Goal: Task Accomplishment & Management: Manage account settings

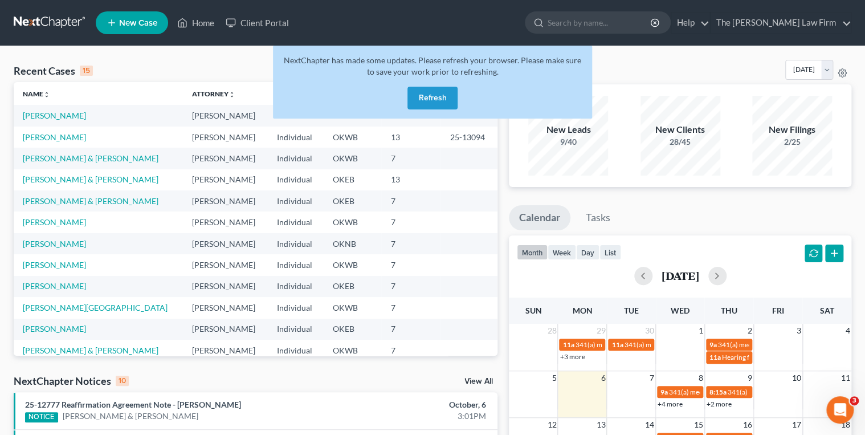
click at [411, 97] on button "Refresh" at bounding box center [432, 98] width 50 height 23
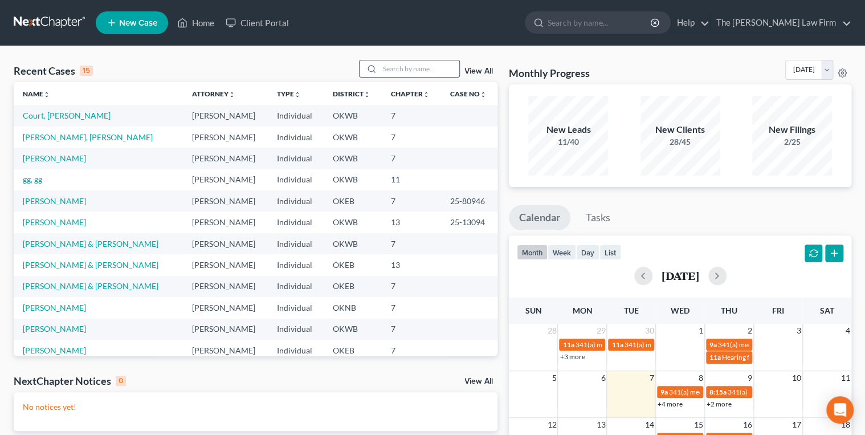
click at [406, 68] on input "search" at bounding box center [419, 68] width 80 height 17
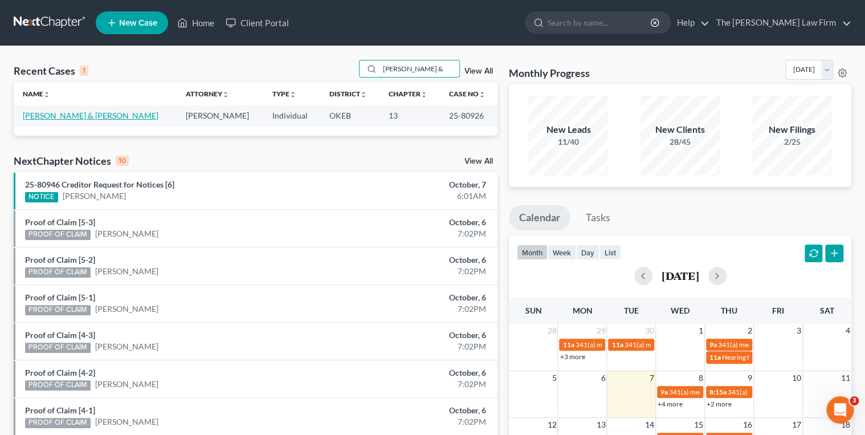
type input "Scott, Jesse &"
click at [83, 115] on link "[PERSON_NAME] & [PERSON_NAME]" at bounding box center [91, 116] width 136 height 10
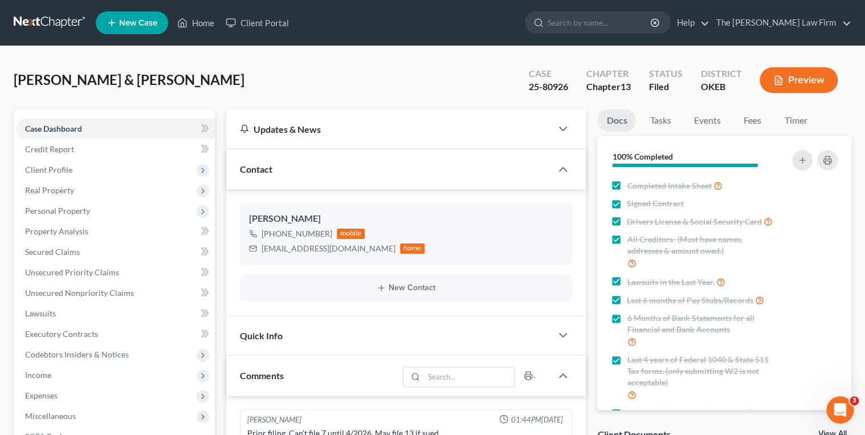
scroll to position [1185, 0]
click at [700, 117] on link "Events" at bounding box center [706, 120] width 45 height 22
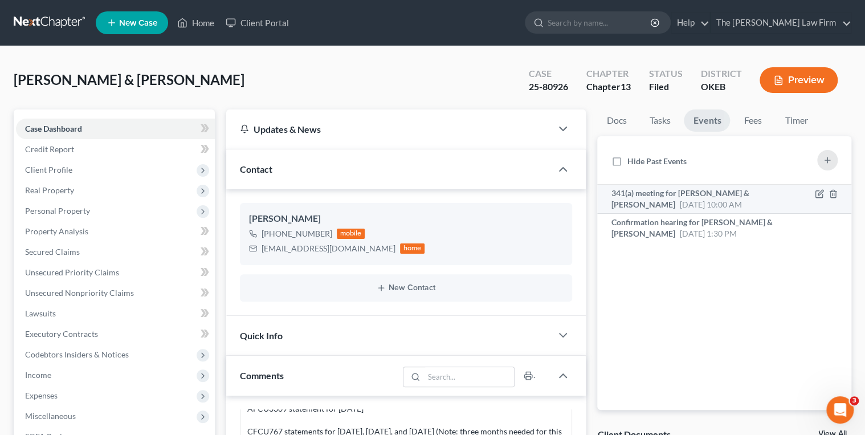
click at [697, 198] on div "341(a) meeting for Jesse Scott & Ashley Scott Oct 30, 2025 10:00 AM" at bounding box center [694, 198] width 167 height 23
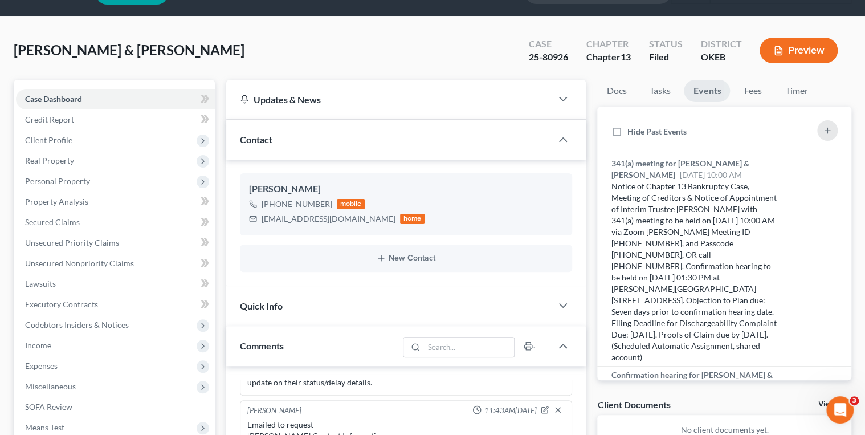
scroll to position [46, 0]
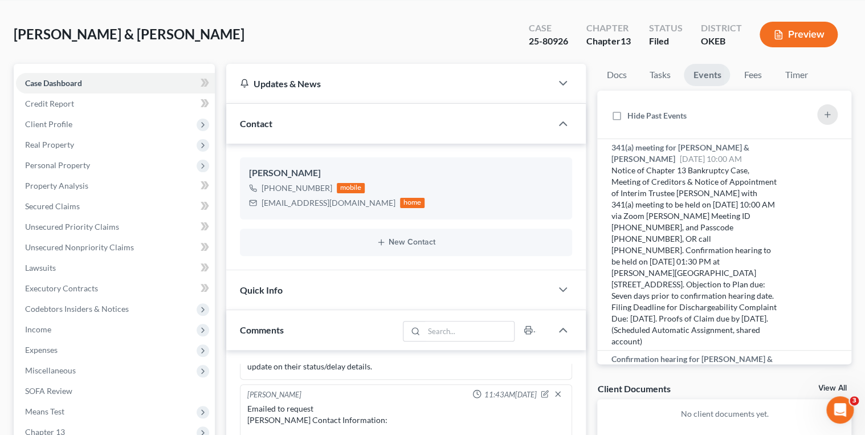
click at [542, 35] on div "25-80926" at bounding box center [548, 41] width 39 height 13
click at [542, 40] on div "25-80926" at bounding box center [548, 41] width 39 height 13
copy div "25-80926"
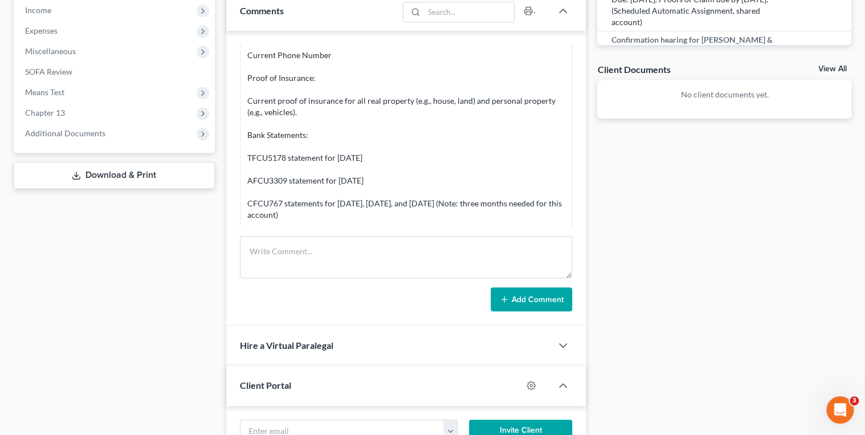
scroll to position [1094, 0]
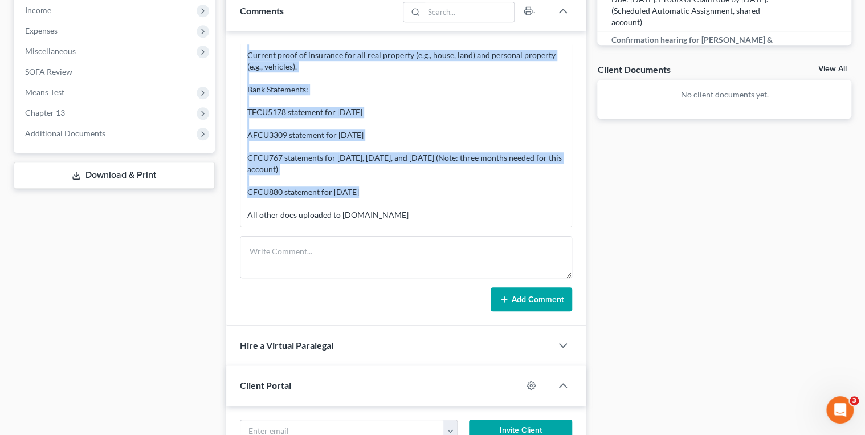
drag, startPoint x: 365, startPoint y: 163, endPoint x: 246, endPoint y: 52, distance: 162.1
click at [247, 52] on div "Emailed to request Jesse Scott Contact Information: Current Email Address Curre…" at bounding box center [406, 83] width 318 height 273
copy div "Current proof of insurance for all real property (e.g., house, land) and person…"
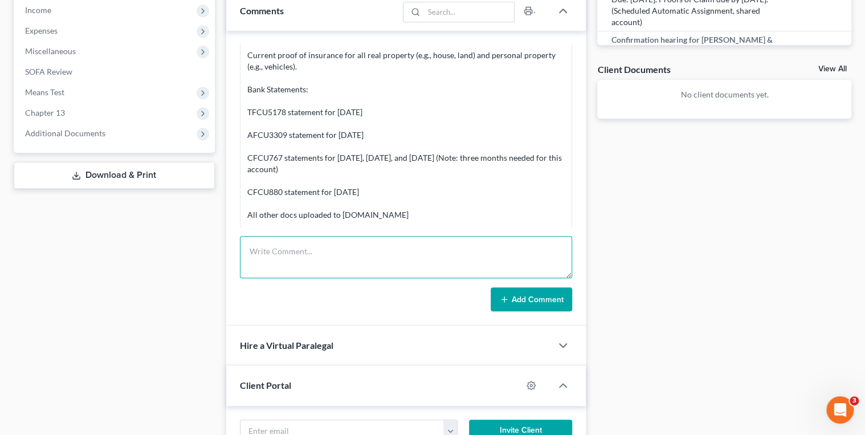
click at [312, 241] on textarea at bounding box center [406, 257] width 333 height 42
paste textarea "Current proof of insurance for all real property (e.g., house, land) and person…"
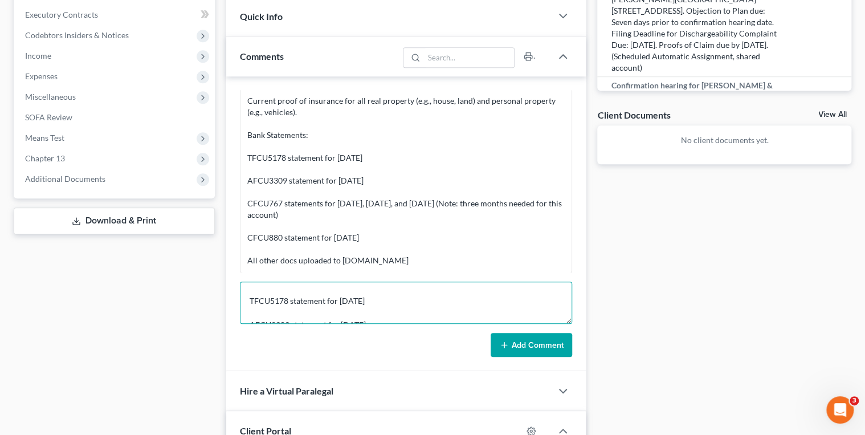
scroll to position [60, 0]
drag, startPoint x: 401, startPoint y: 308, endPoint x: 246, endPoint y: 302, distance: 155.7
click at [246, 302] on textarea "Received Current proof of insurance for all real property (e.g., house, land) a…" at bounding box center [406, 302] width 333 height 42
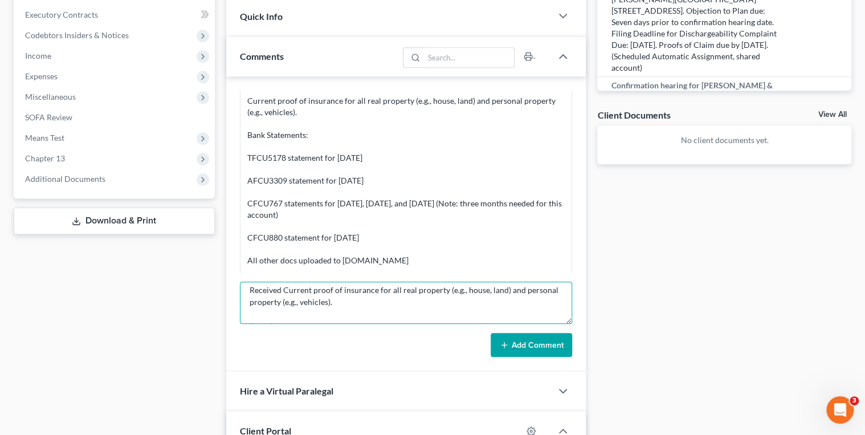
scroll to position [0, 0]
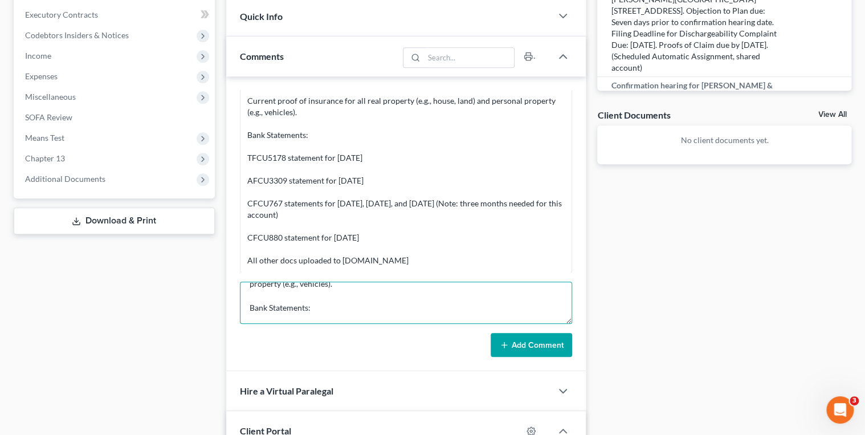
drag, startPoint x: 248, startPoint y: 285, endPoint x: 385, endPoint y: 312, distance: 139.3
click at [384, 314] on textarea "Received Current proof of insurance for all real property (e.g., house, land) a…" at bounding box center [406, 302] width 333 height 42
click at [403, 317] on textarea "Received Current proof of insurance for all real property (e.g., house, land) a…" at bounding box center [406, 302] width 333 height 42
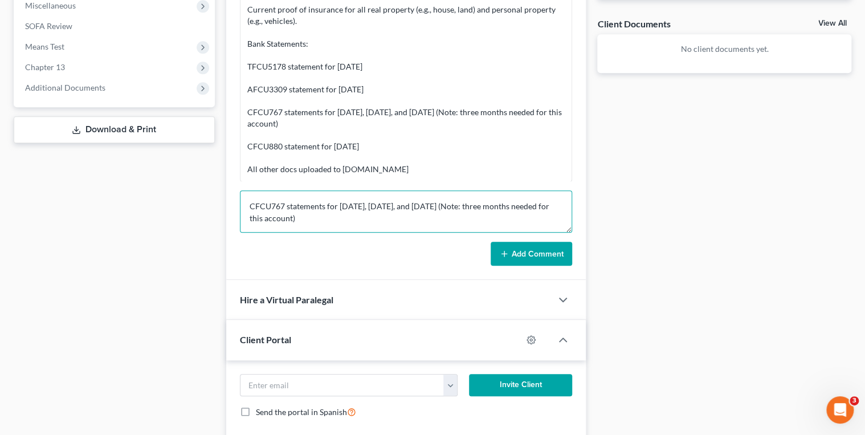
scroll to position [14, 0]
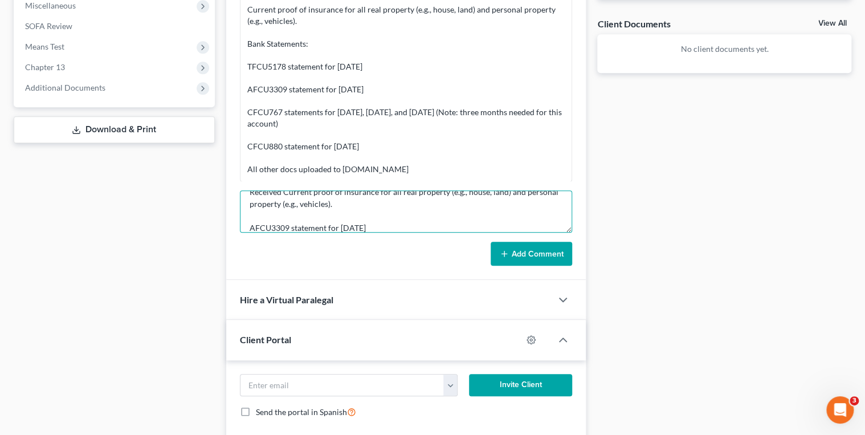
click at [248, 223] on textarea "Received Current proof of insurance for all real property (e.g., house, land) a…" at bounding box center [406, 211] width 333 height 42
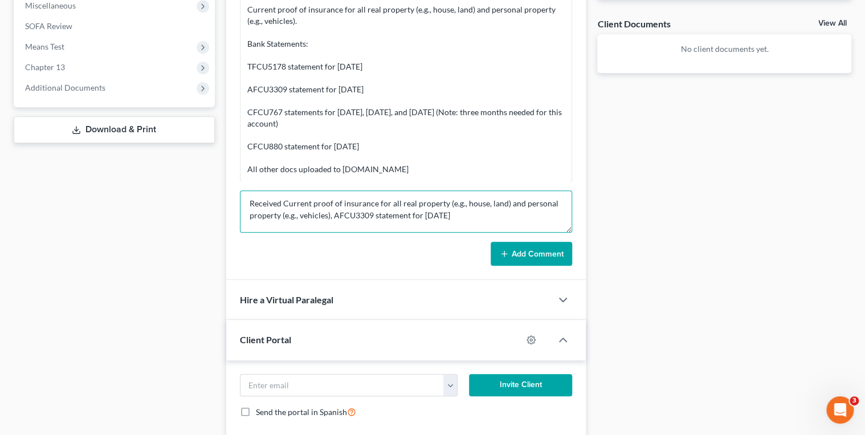
scroll to position [36, 0]
click at [249, 207] on textarea "Received Current proof of insurance for all real property (e.g., house, land) a…" at bounding box center [406, 211] width 333 height 42
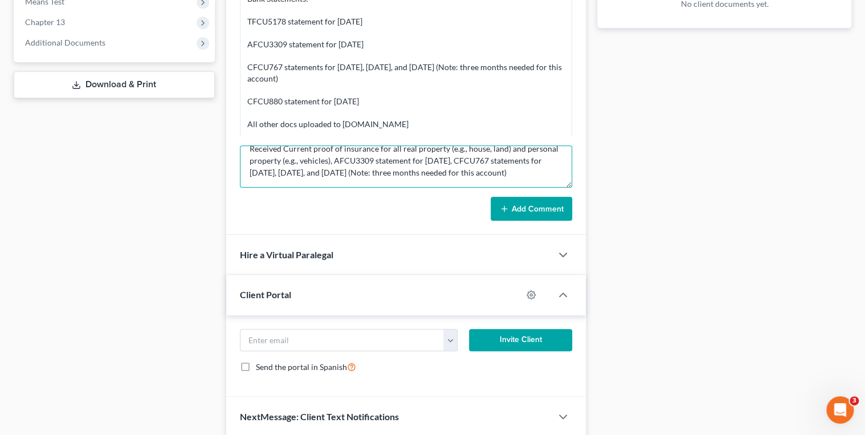
scroll to position [456, 0]
click at [349, 173] on textarea "Received Current proof of insurance for all real property (e.g., house, land) a…" at bounding box center [406, 166] width 333 height 42
type textarea "Received Current proof of insurance for all real property (e.g., house, land) a…"
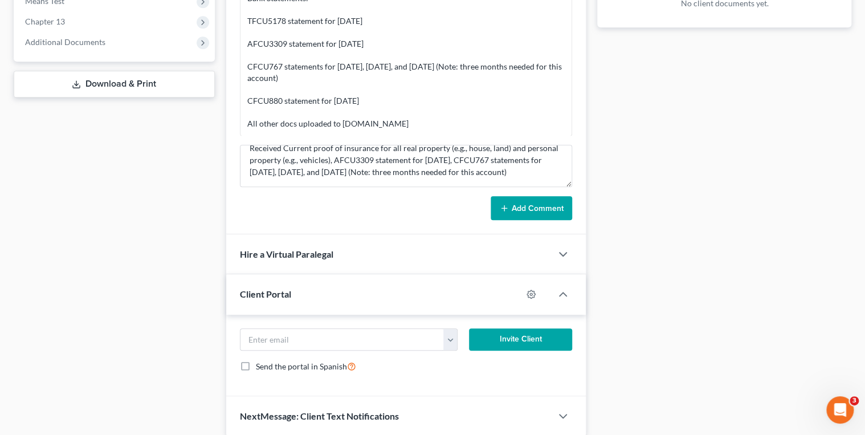
click at [508, 201] on button "Add Comment" at bounding box center [531, 208] width 81 height 24
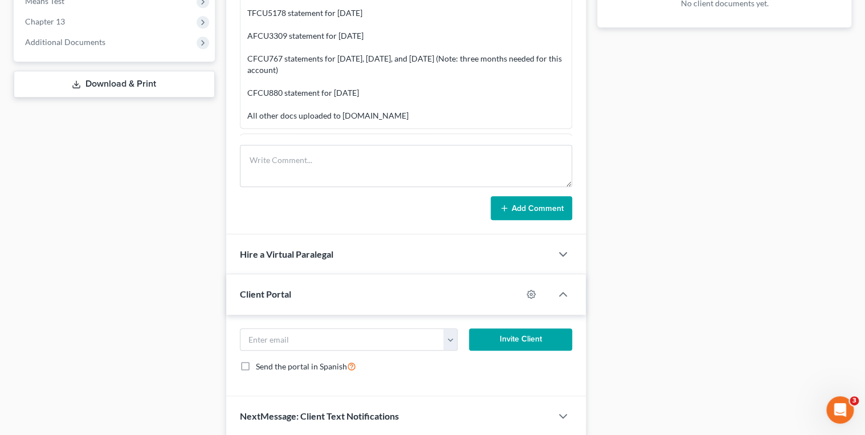
scroll to position [1124, 0]
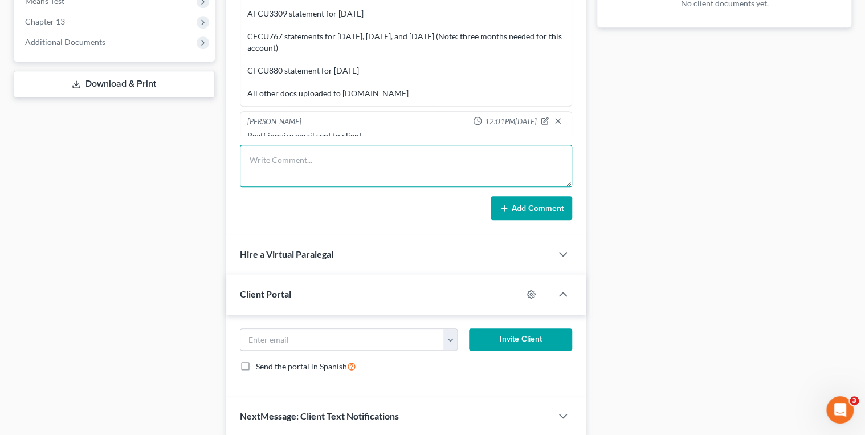
click at [338, 160] on textarea at bounding box center [406, 166] width 333 height 42
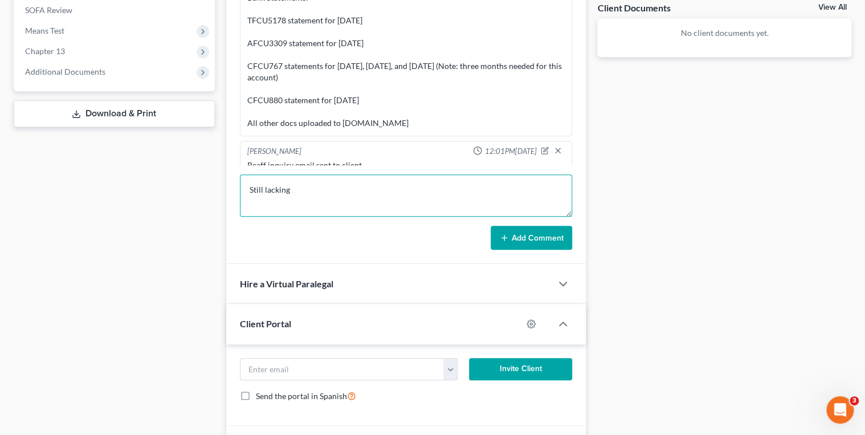
scroll to position [410, 0]
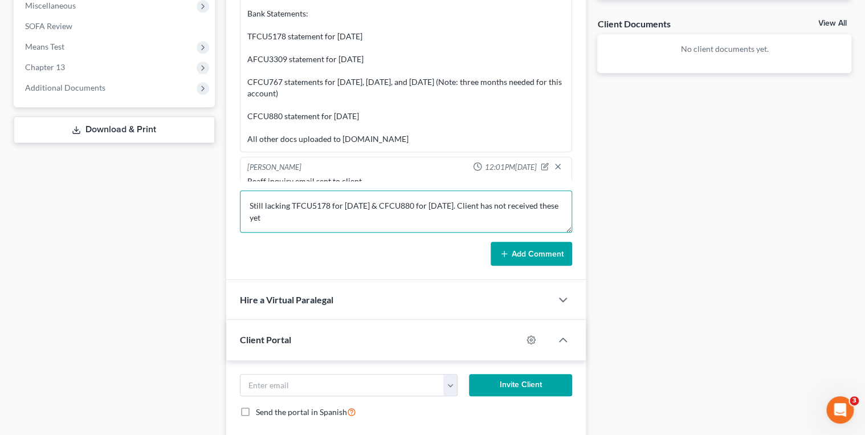
drag, startPoint x: 333, startPoint y: 217, endPoint x: 313, endPoint y: 216, distance: 20.5
click at [306, 216] on textarea "Still lacking TFCU5178 for September 2025 & CFCU880 for September 2025. Client …" at bounding box center [406, 211] width 333 height 42
click at [332, 218] on textarea "Still lacking TFCU5178 for September 2025 & CFCU880 for September 2025. Client …" at bounding box center [406, 211] width 333 height 42
click at [334, 213] on textarea "Still lacking TFCU5178 for September 2025 & CFCU880 for September 2025. Client …" at bounding box center [406, 211] width 333 height 42
type textarea "Still lacking TFCU5178 for September 2025 & CFCU880 for September 2025. Client …"
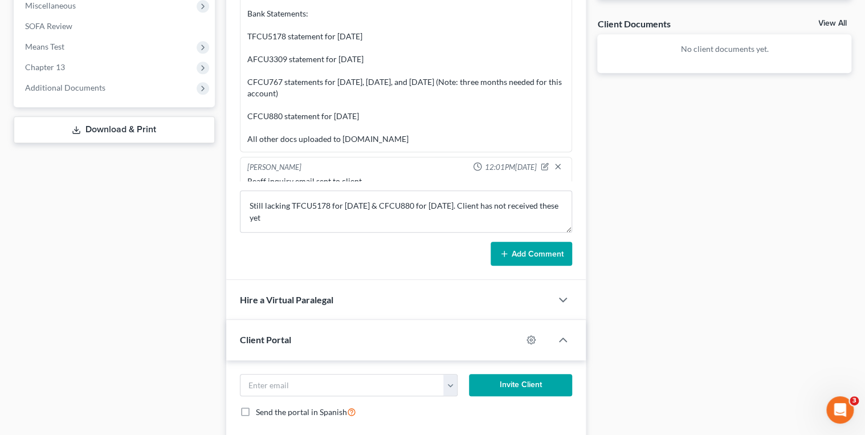
click at [501, 249] on icon at bounding box center [504, 253] width 9 height 9
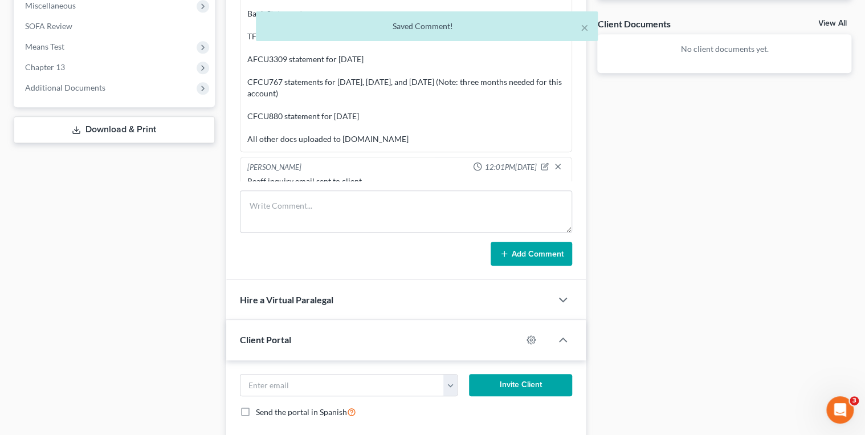
scroll to position [1314, 0]
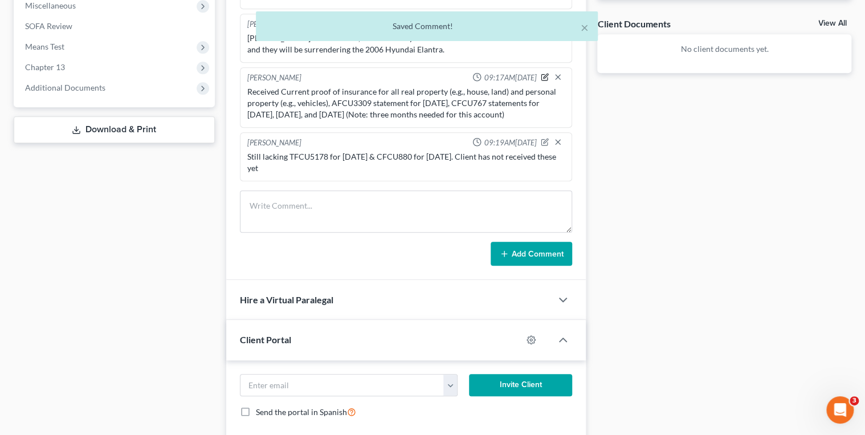
click at [541, 73] on icon "button" at bounding box center [545, 77] width 8 height 8
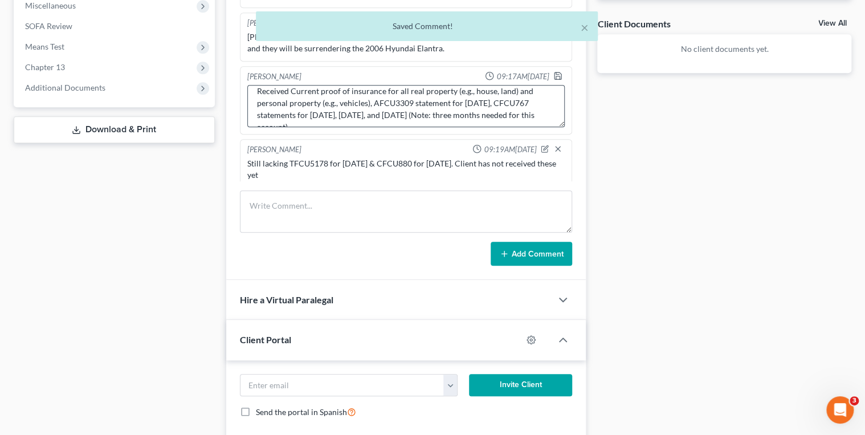
scroll to position [24, 0]
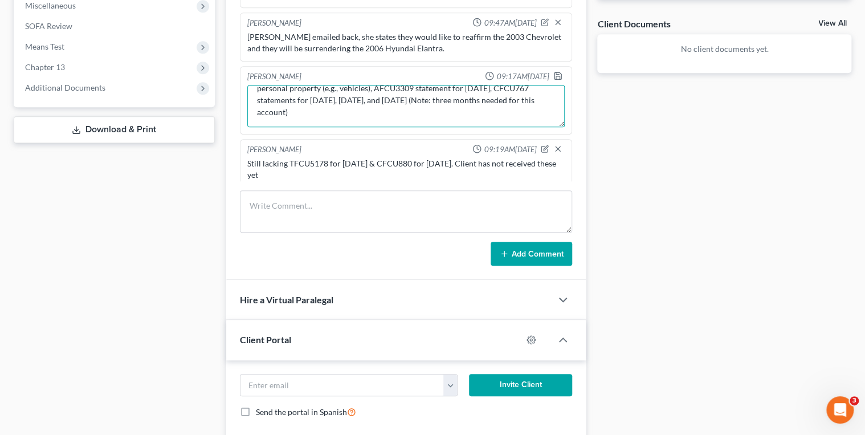
click at [427, 105] on textarea "Received Current proof of insurance for all real property (e.g., house, land) a…" at bounding box center [406, 106] width 318 height 42
type textarea "Received Current proof of insurance for all real property (e.g., house, land) a…"
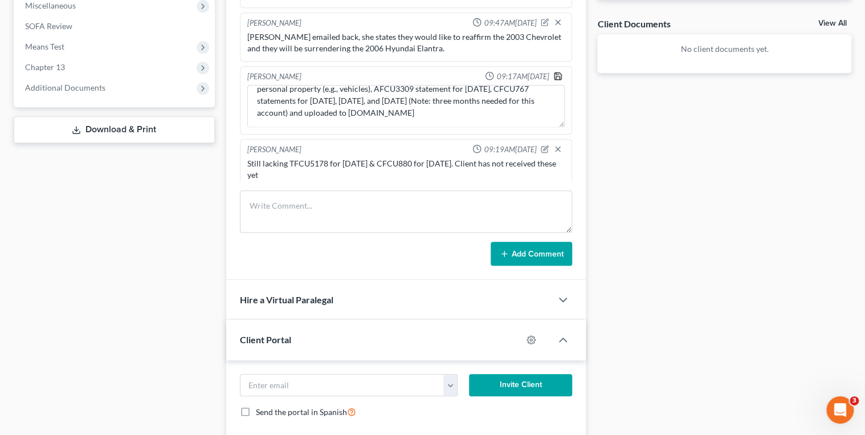
click at [553, 71] on icon "button" at bounding box center [557, 75] width 9 height 9
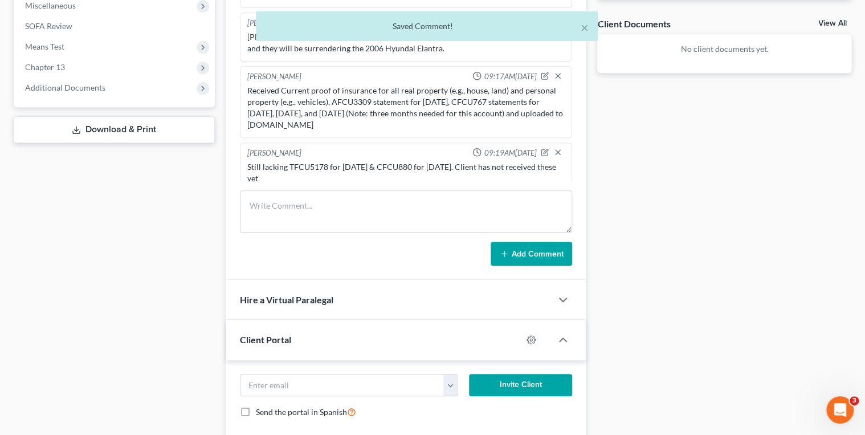
scroll to position [1314, 0]
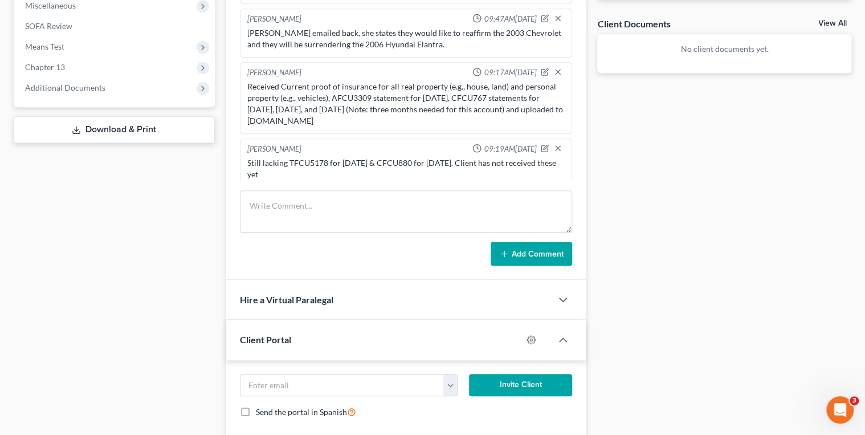
drag, startPoint x: 329, startPoint y: 166, endPoint x: 246, endPoint y: 158, distance: 82.9
click at [246, 159] on div "Still lacking TFCU5178 for September 2025 & CFCU880 for September 2025. Client …" at bounding box center [406, 168] width 322 height 27
copy div "Still lacking TFCU5178 for September 2025 & CFCU880 for September 2025. Client …"
click at [667, 191] on div "Docs Tasks Events Fees Timer 100% Completed Nothing here yet! Completed Intake …" at bounding box center [724, 90] width 266 height 783
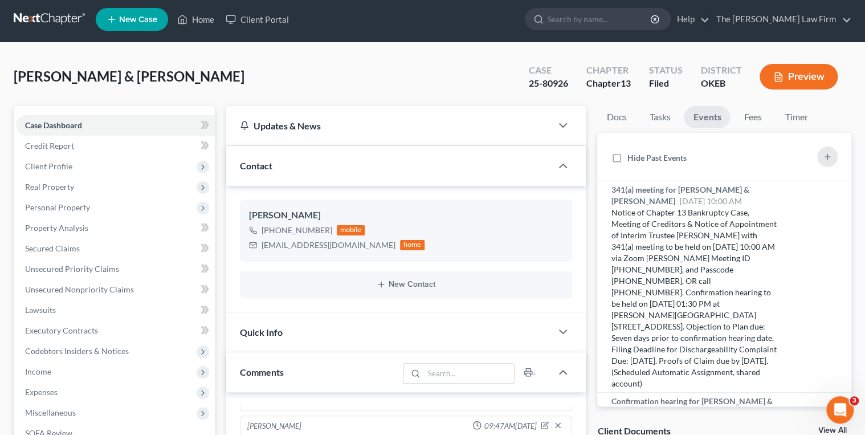
scroll to position [0, 0]
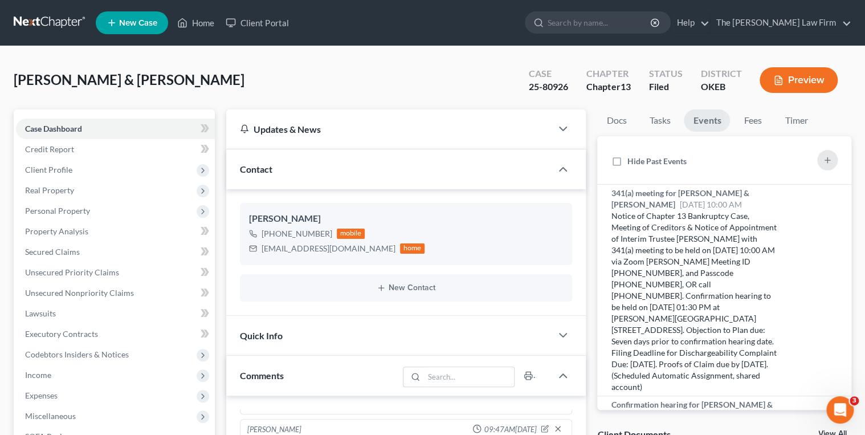
click at [68, 15] on link at bounding box center [50, 23] width 73 height 21
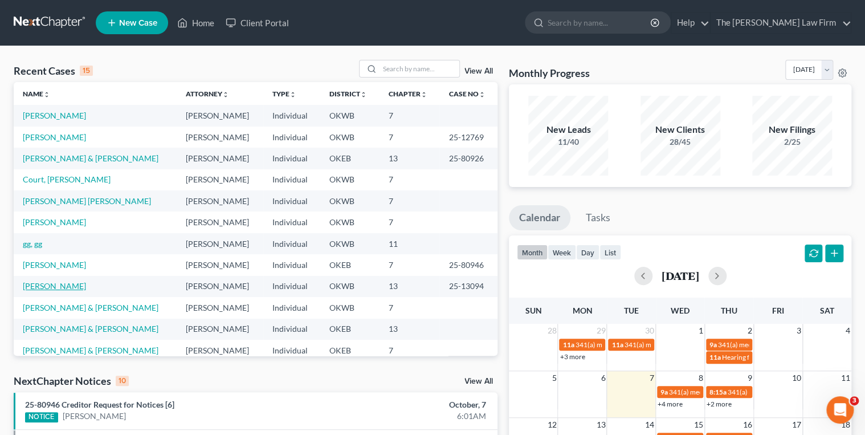
click at [35, 285] on link "[PERSON_NAME]" at bounding box center [54, 286] width 63 height 10
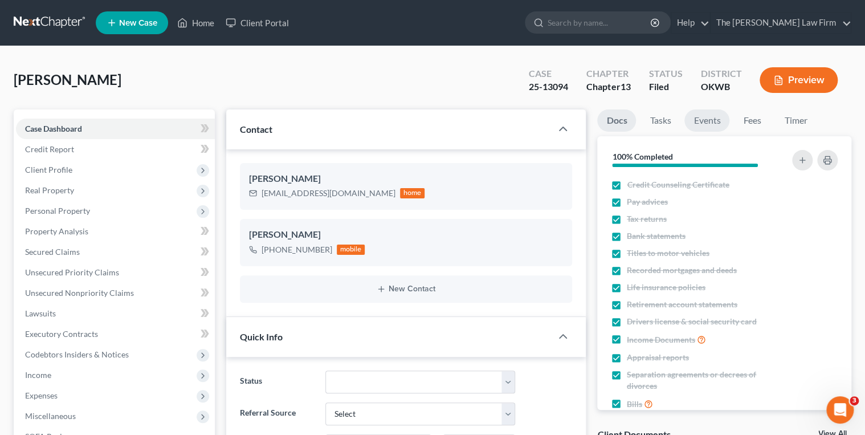
click at [710, 117] on link "Events" at bounding box center [706, 120] width 45 height 22
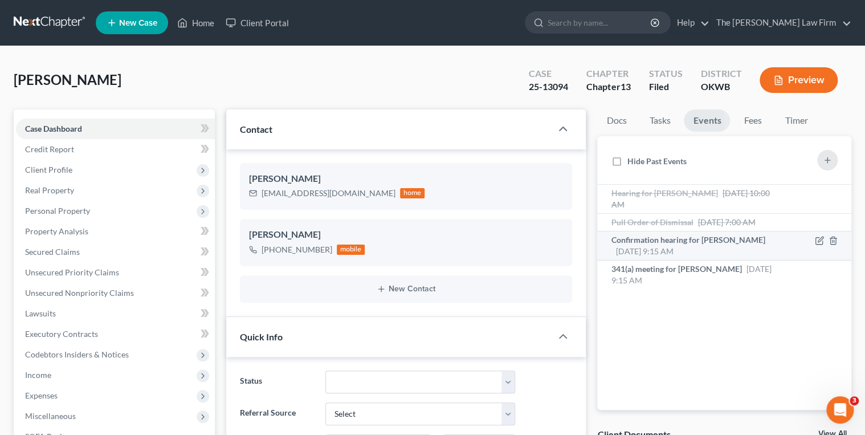
click at [750, 232] on li "Confirmation hearing for [PERSON_NAME] [DATE] 9:15 AM Notice of Chapter 13 Bank…" at bounding box center [724, 245] width 254 height 29
click at [673, 246] on span "[DATE] 9:15 AM" at bounding box center [644, 251] width 58 height 10
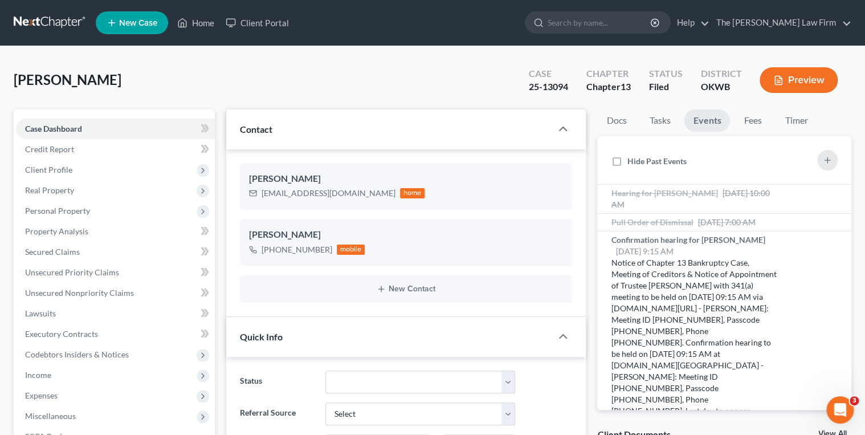
click at [536, 87] on div "25-13094" at bounding box center [548, 86] width 39 height 13
copy div "25-13094"
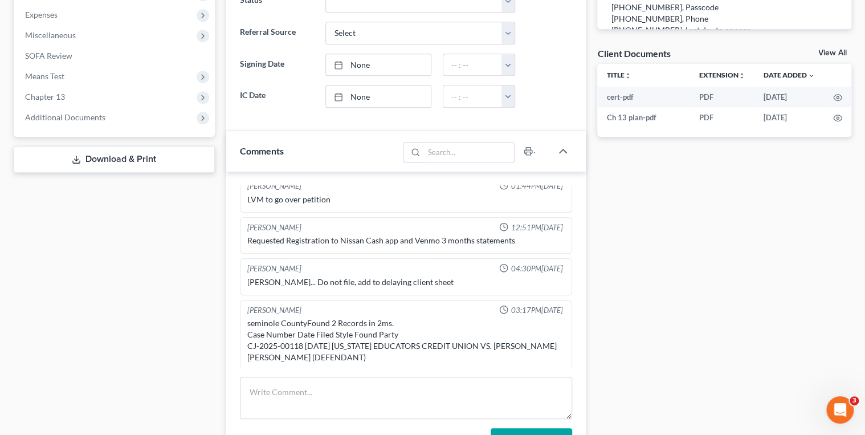
scroll to position [456, 0]
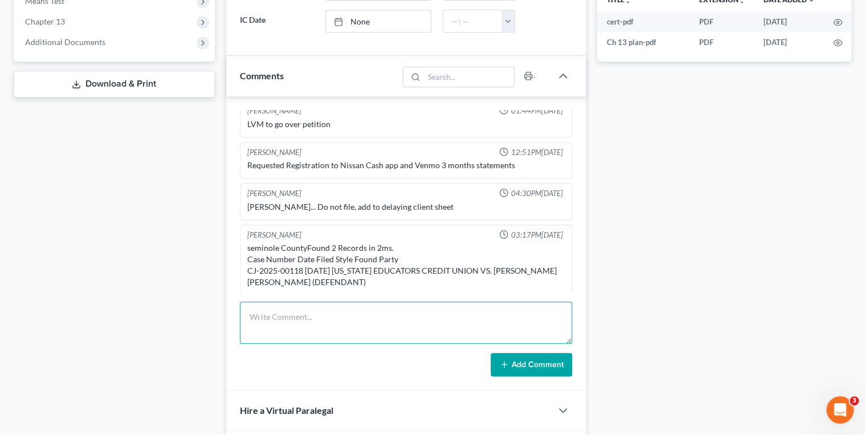
click at [316, 311] on textarea at bounding box center [406, 322] width 333 height 42
paste textarea "Cashapp: Statements for [DATE], [DATE], and September 2025TFCU6458: Statement f…"
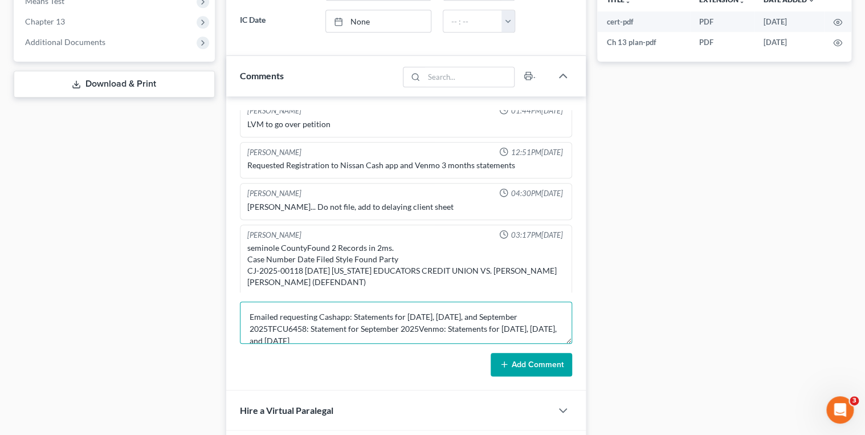
scroll to position [2, 0]
click at [267, 319] on textarea "Emailed requesting Cashapp: Statements for [DATE], [DATE], and September 2025TF…" at bounding box center [406, 322] width 333 height 42
click at [420, 326] on textarea "Emailed requesting Cashapp: Statements for [DATE], [DATE], and [DATE], TFCU6458…" at bounding box center [406, 322] width 333 height 42
click at [397, 336] on textarea "Emailed requesting Cashapp: Statements for [DATE], [DATE], and [DATE], TFCU6458…" at bounding box center [406, 322] width 333 height 42
click at [416, 332] on textarea "Emailed requesting Cashapp: Statements for [DATE], [DATE], and [DATE], TFCU6458…" at bounding box center [406, 322] width 333 height 42
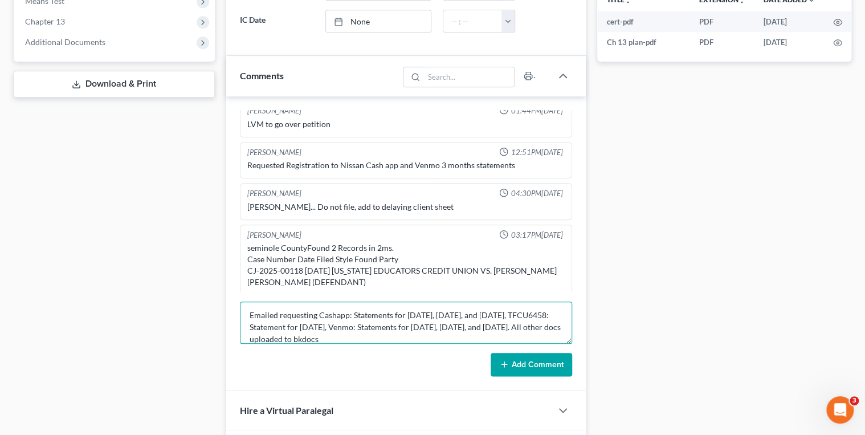
click at [416, 332] on textarea "Emailed requesting Cashapp: Statements for [DATE], [DATE], and [DATE], TFCU6458…" at bounding box center [406, 322] width 333 height 42
type textarea "Emailed requesting Cashapp: Statements for [DATE], [DATE], and [DATE], TFCU6458…"
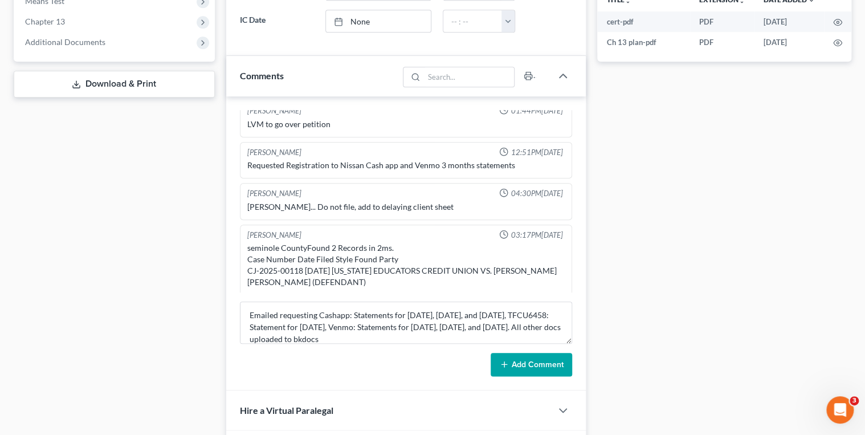
click at [537, 357] on button "Add Comment" at bounding box center [531, 365] width 81 height 24
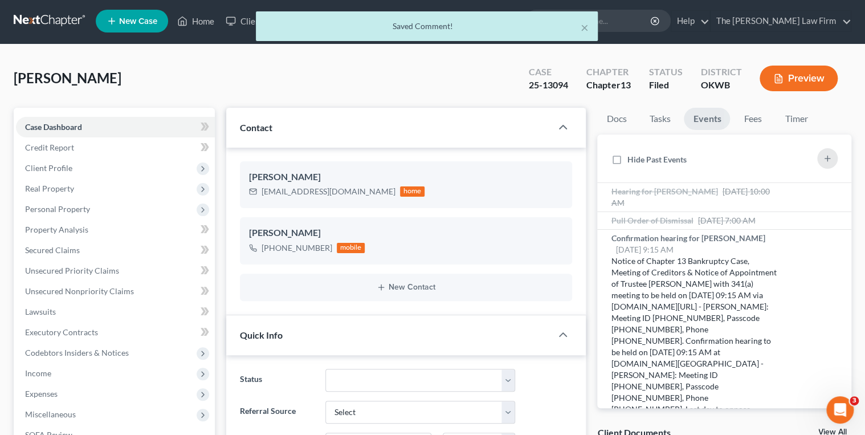
scroll to position [0, 0]
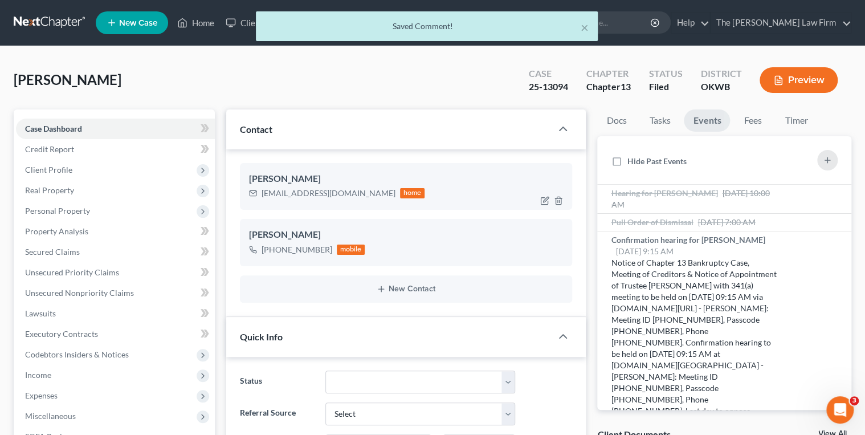
click at [280, 192] on div "[EMAIL_ADDRESS][DOMAIN_NAME]" at bounding box center [329, 192] width 134 height 11
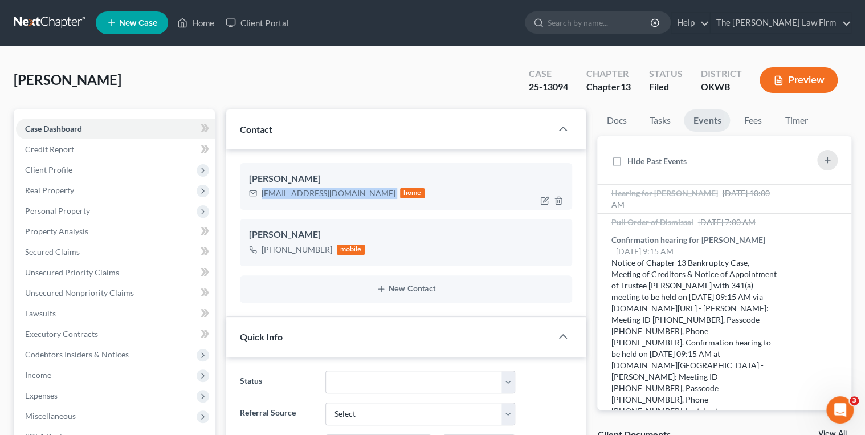
copy div "[EMAIL_ADDRESS][DOMAIN_NAME]"
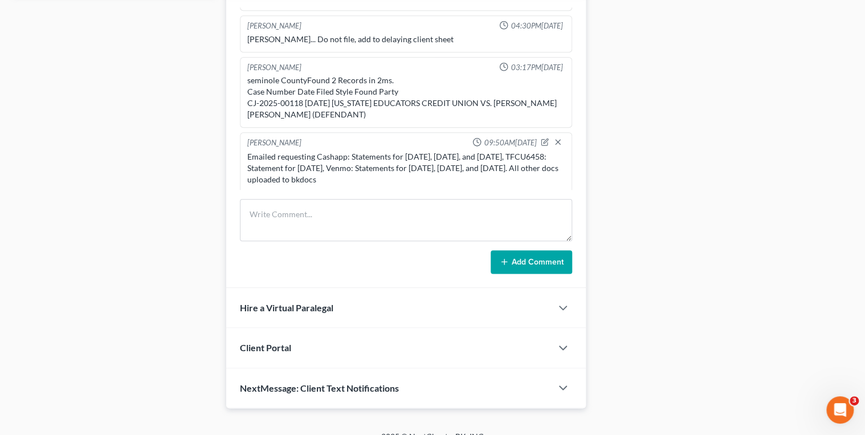
scroll to position [572, 0]
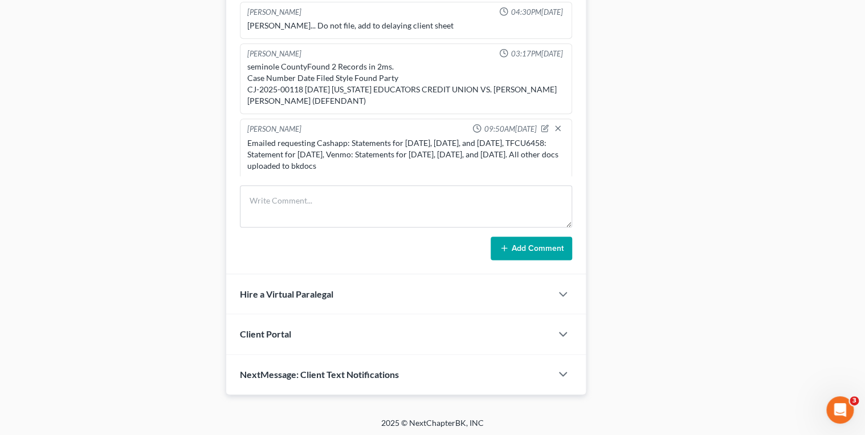
drag, startPoint x: 464, startPoint y: 161, endPoint x: 243, endPoint y: 139, distance: 221.6
click at [243, 139] on div "[PERSON_NAME] 09:50AM[DATE] Emailed requesting Cashapp: Statements for [DATE], …" at bounding box center [406, 149] width 333 height 60
copy div "Emailed requesting Cashapp: Statements for [DATE], [DATE], and [DATE], TFCU6458…"
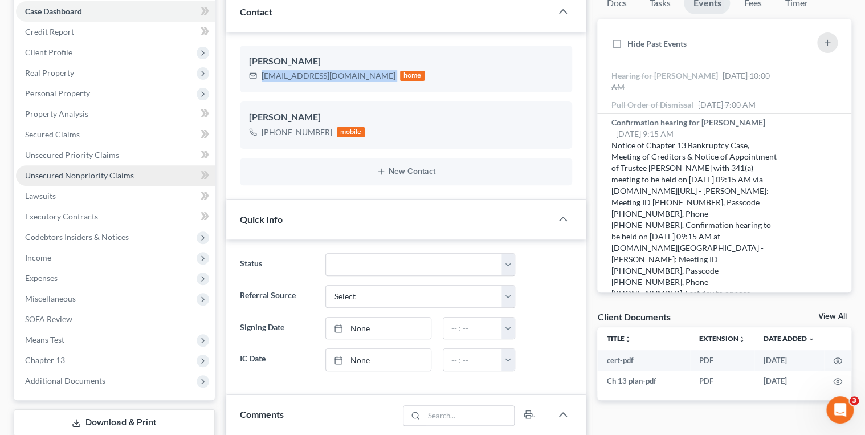
scroll to position [116, 0]
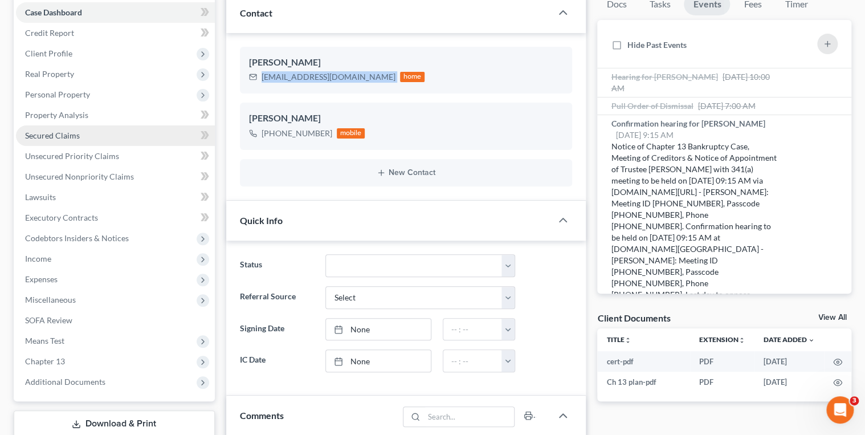
click at [62, 137] on span "Secured Claims" at bounding box center [52, 135] width 55 height 10
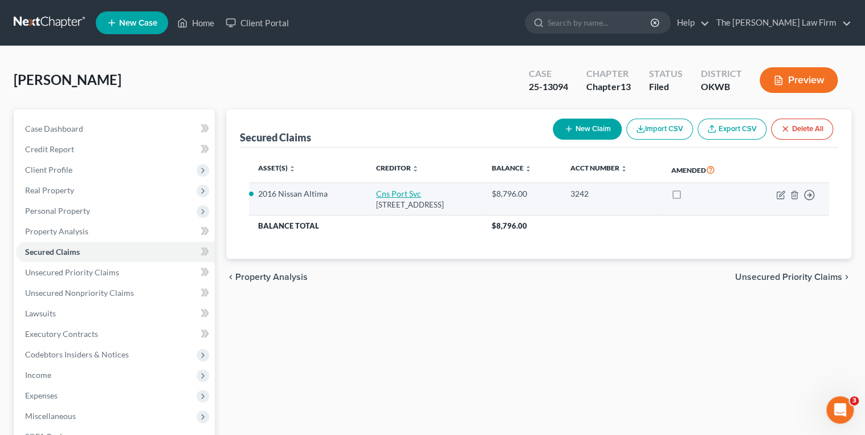
click at [385, 196] on link "Cns Port Svc" at bounding box center [398, 194] width 45 height 10
select select "4"
select select "2"
select select "0"
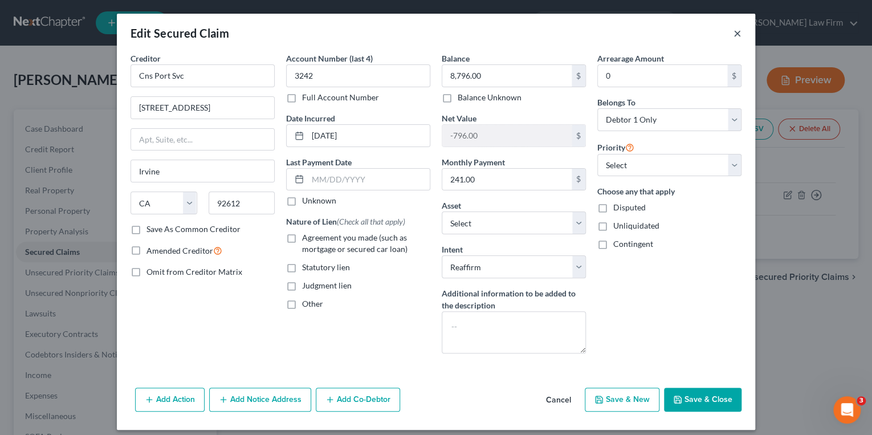
click at [735, 31] on button "×" at bounding box center [737, 33] width 8 height 14
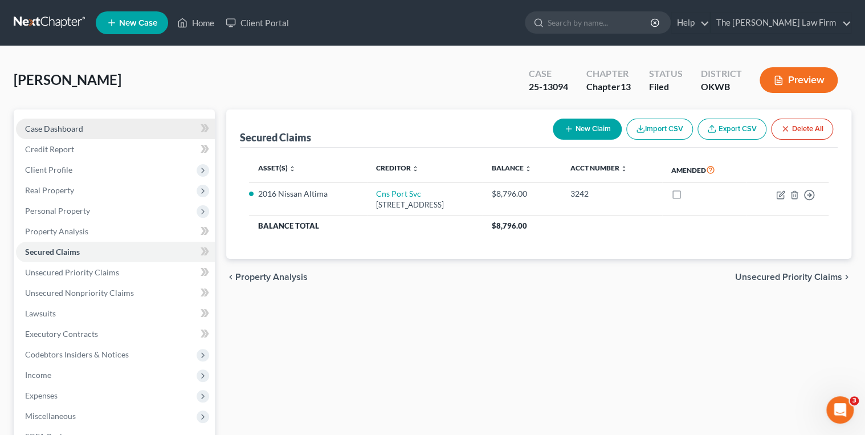
click at [94, 125] on link "Case Dashboard" at bounding box center [115, 129] width 199 height 21
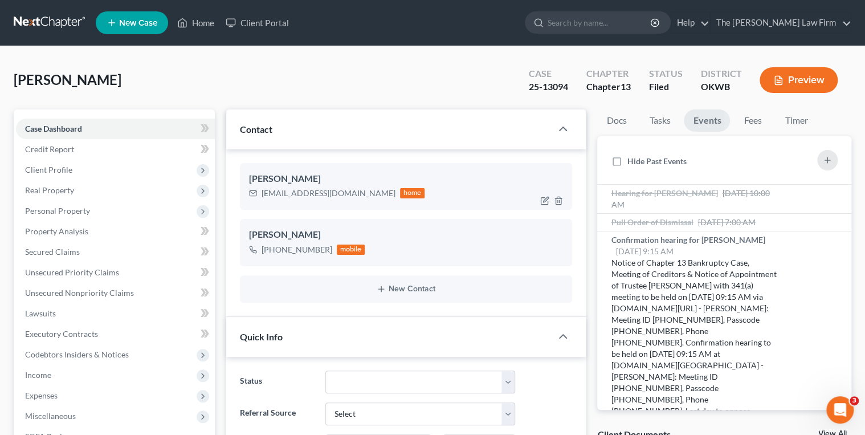
scroll to position [496, 0]
click at [284, 190] on div "[EMAIL_ADDRESS][DOMAIN_NAME]" at bounding box center [329, 192] width 134 height 11
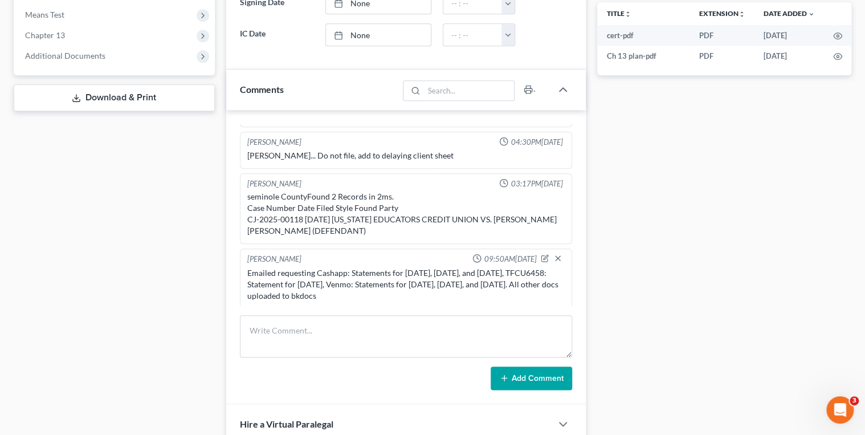
scroll to position [456, 0]
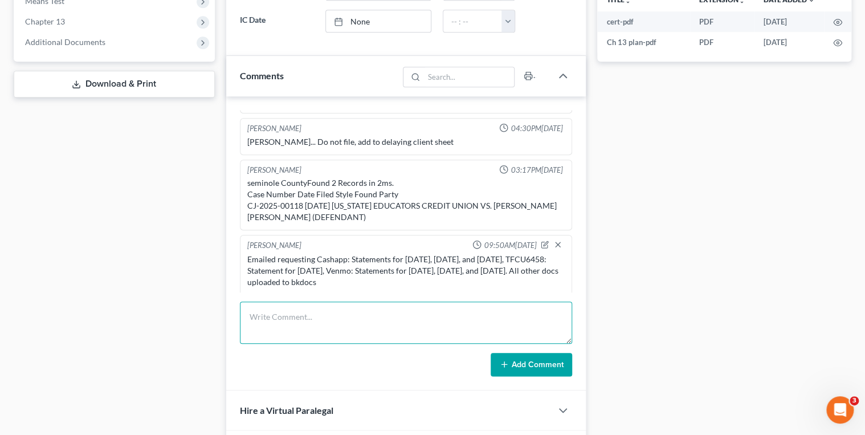
click at [264, 305] on textarea at bounding box center [406, 322] width 333 height 42
type textarea "Sent Reaff inquiry email"
click at [522, 363] on button "Add Comment" at bounding box center [531, 365] width 81 height 24
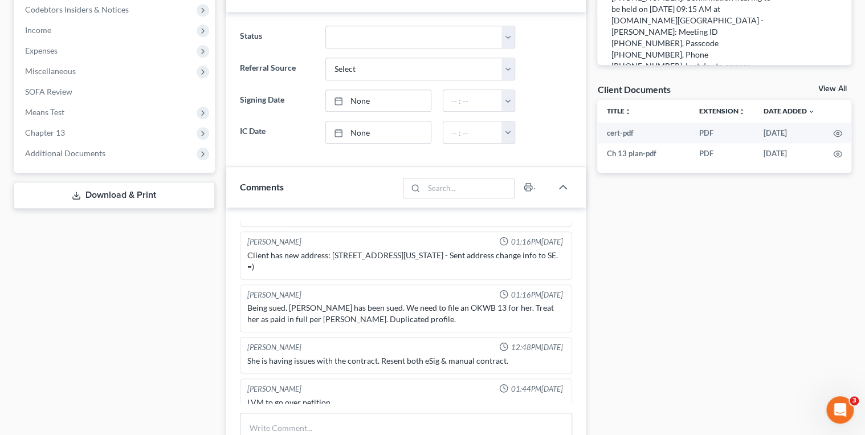
scroll to position [0, 0]
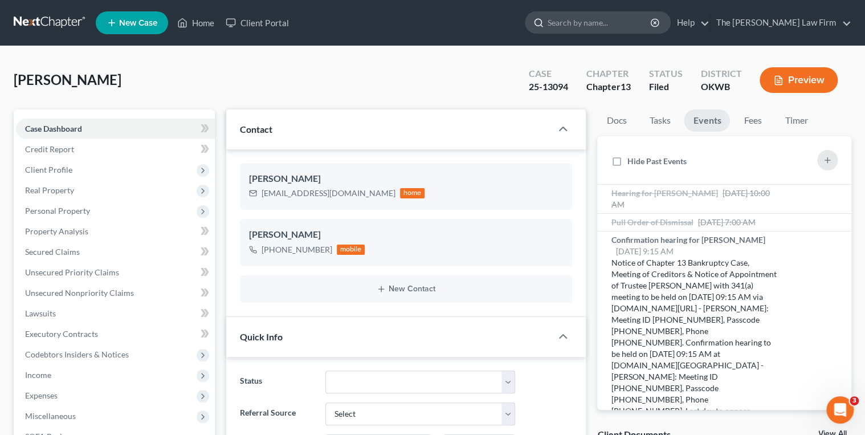
click at [598, 25] on input "search" at bounding box center [600, 22] width 104 height 21
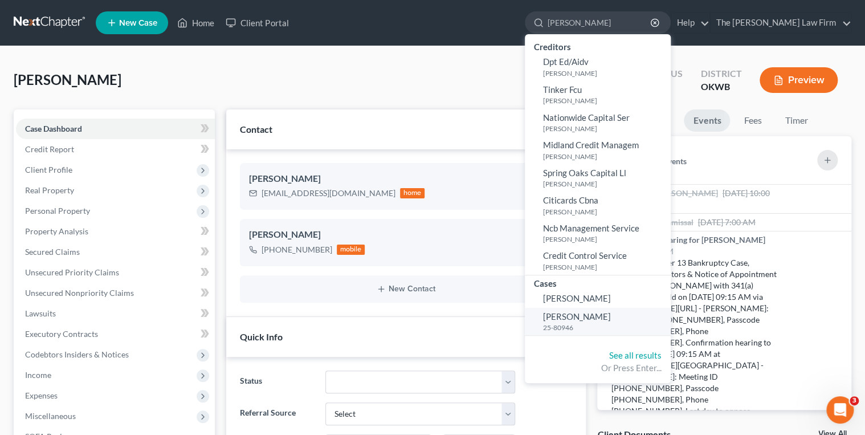
type input "[PERSON_NAME]"
click at [611, 316] on span "[PERSON_NAME]" at bounding box center [577, 316] width 68 height 10
select select "3"
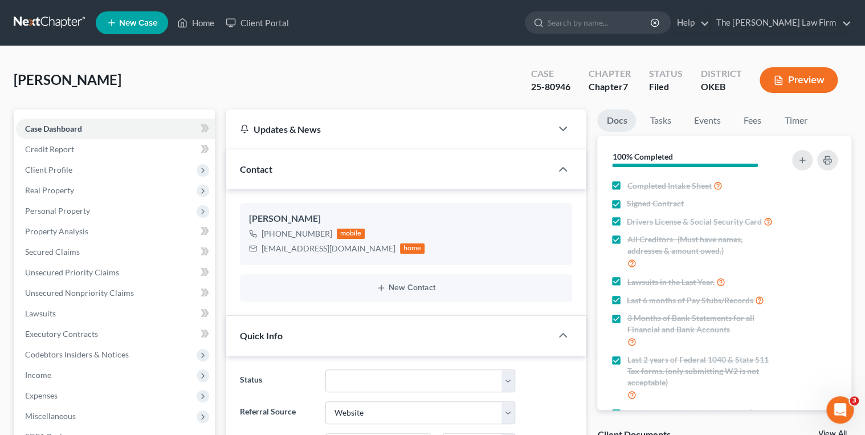
scroll to position [464, 0]
click at [547, 85] on div "25-80946" at bounding box center [550, 86] width 39 height 13
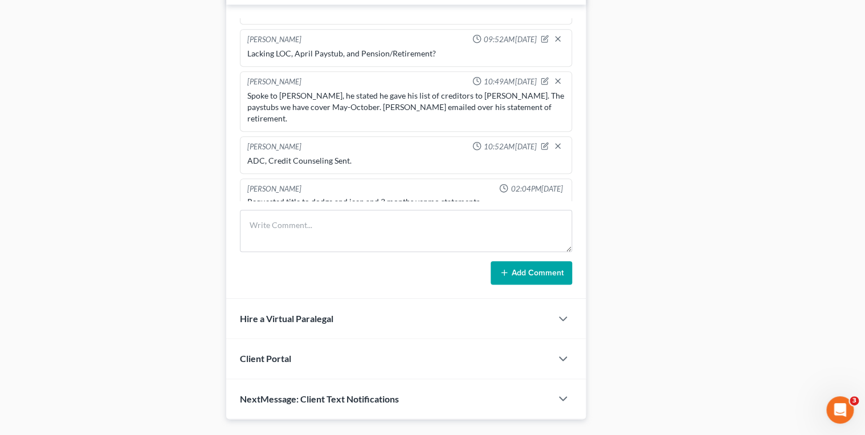
scroll to position [547, 0]
click at [268, 221] on textarea at bounding box center [406, 230] width 333 height 42
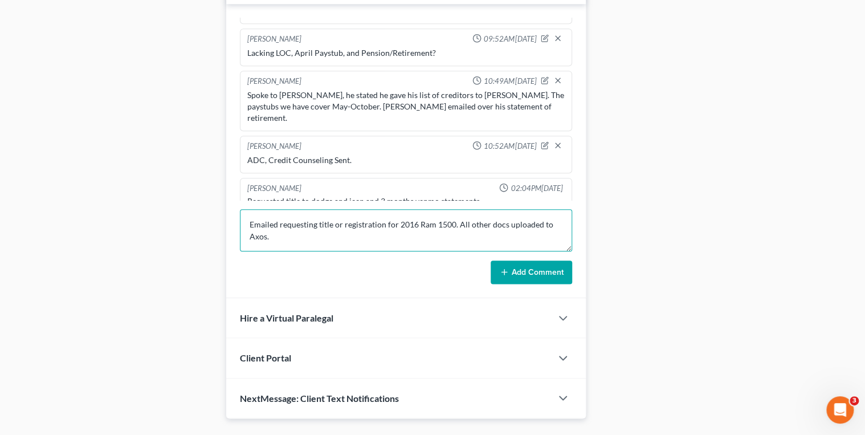
click at [266, 223] on textarea "Emailed requesting title or registration for 2016 Ram 1500. All other docs uplo…" at bounding box center [406, 230] width 333 height 42
type textarea "Emailed requesting title or registration for 2016 Ram 1500. All other docs uplo…"
click at [511, 268] on button "Add Comment" at bounding box center [531, 272] width 81 height 24
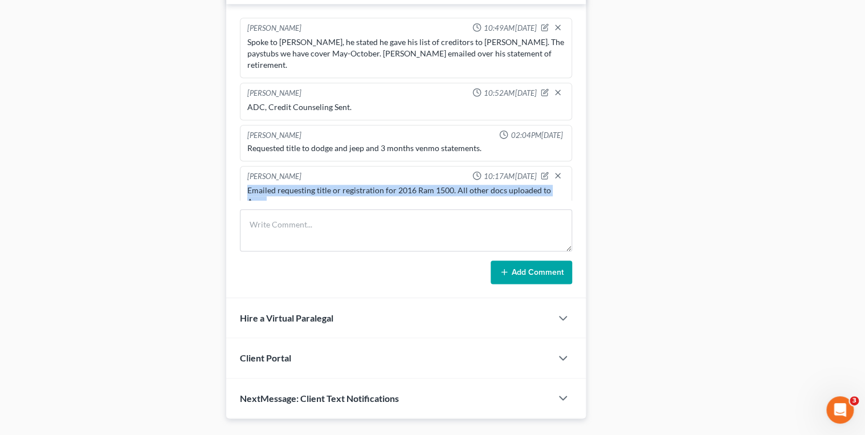
drag, startPoint x: 275, startPoint y: 185, endPoint x: 248, endPoint y: 175, distance: 28.1
click at [248, 185] on div "Emailed requesting title or registration for 2016 Ram 1500. All other docs uplo…" at bounding box center [406, 196] width 318 height 23
copy div "Emailed requesting title or registration for 2016 Ram 1500. All other docs uplo…"
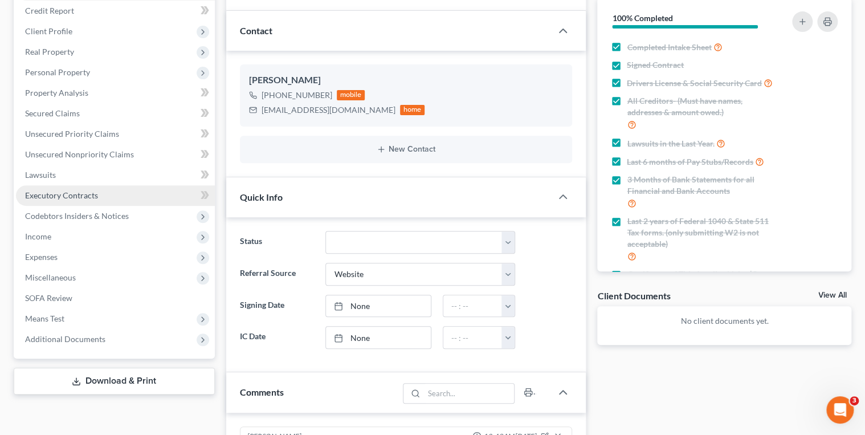
scroll to position [137, 0]
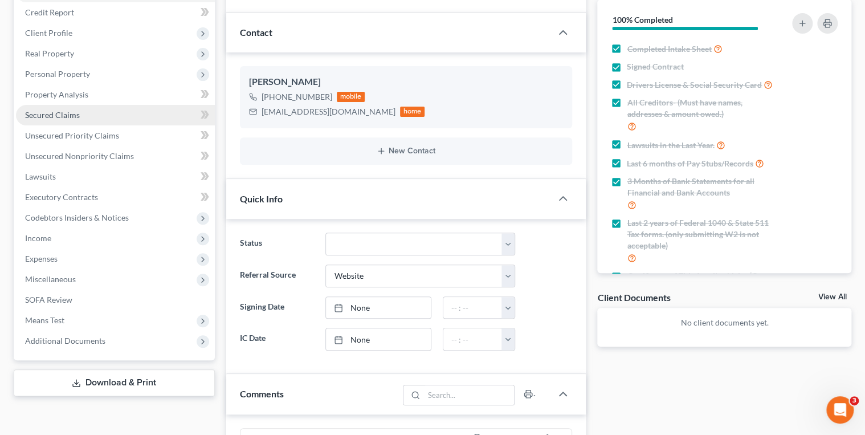
click at [46, 111] on span "Secured Claims" at bounding box center [52, 115] width 55 height 10
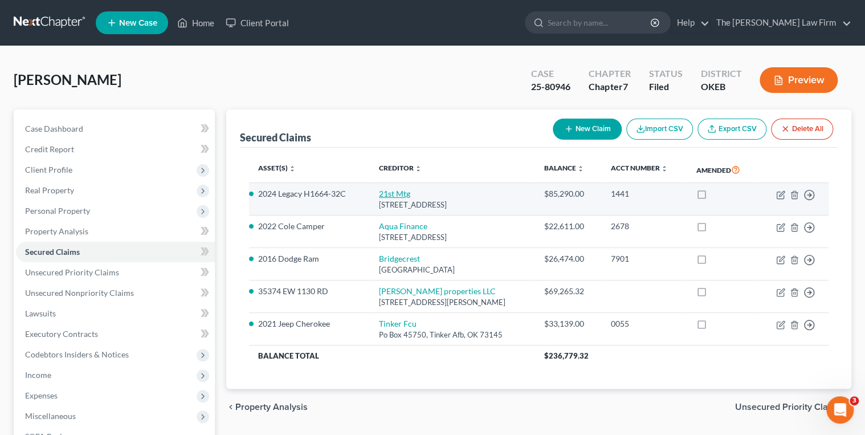
click at [390, 194] on link "21st Mtg" at bounding box center [394, 194] width 31 height 10
select select "44"
select select "2"
select select "0"
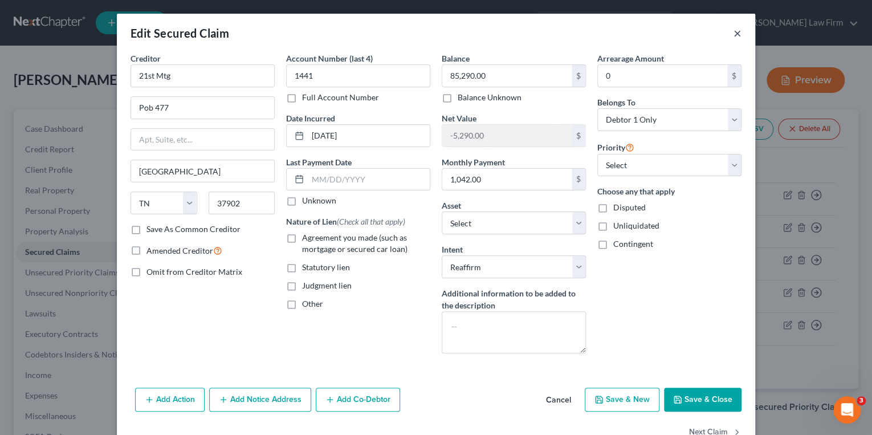
click at [736, 32] on button "×" at bounding box center [737, 33] width 8 height 14
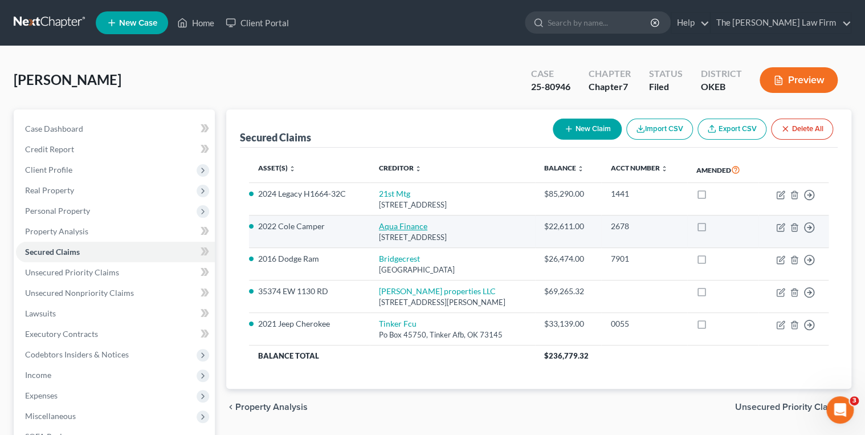
click at [400, 227] on link "Aqua Finance" at bounding box center [403, 226] width 48 height 10
select select "52"
select select "5"
select select "2"
select select "0"
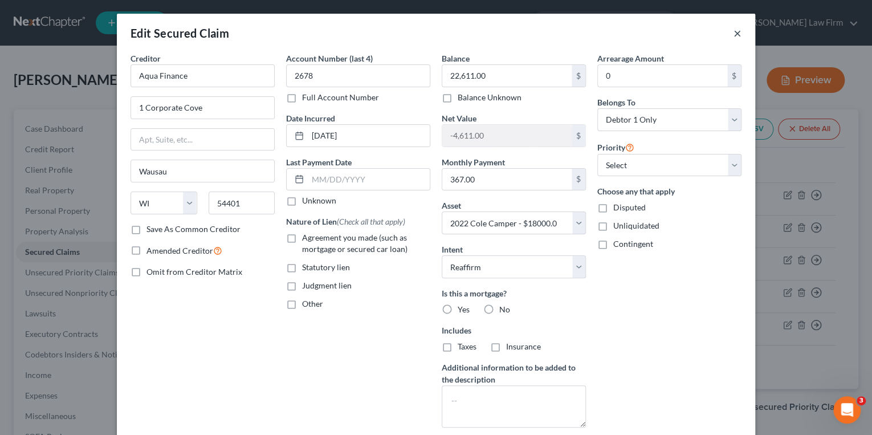
click at [733, 32] on button "×" at bounding box center [737, 33] width 8 height 14
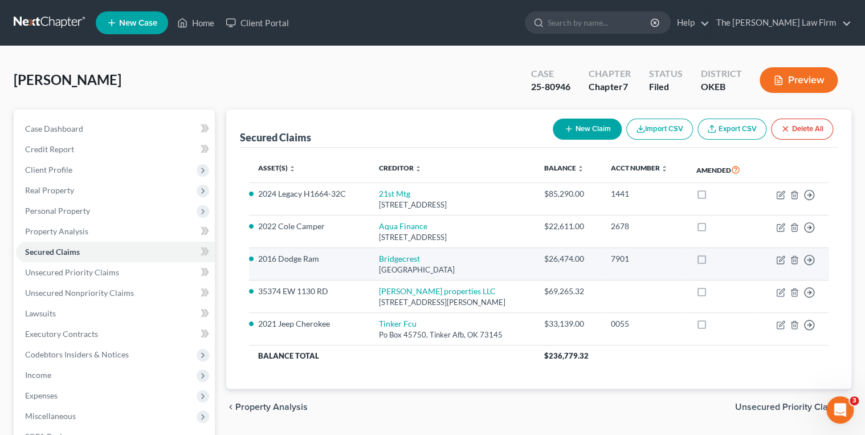
click at [411, 263] on td "[GEOGRAPHIC_DATA]" at bounding box center [452, 264] width 165 height 32
click at [411, 260] on link "Bridgecrest" at bounding box center [399, 259] width 41 height 10
select select "3"
select select "13"
select select "2"
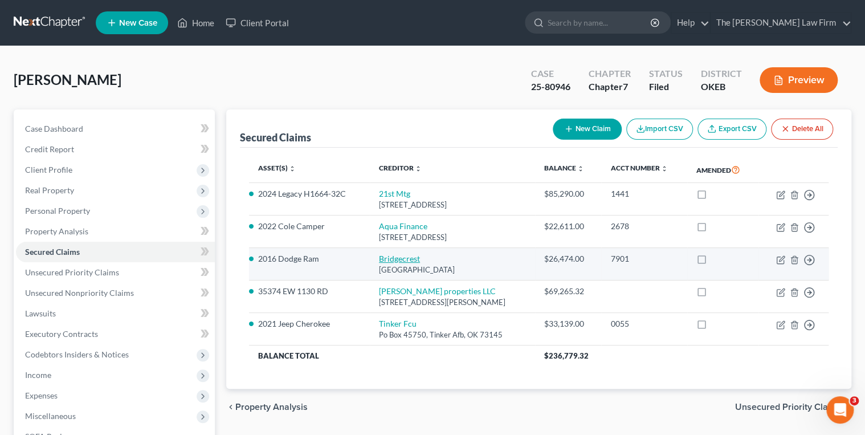
select select "0"
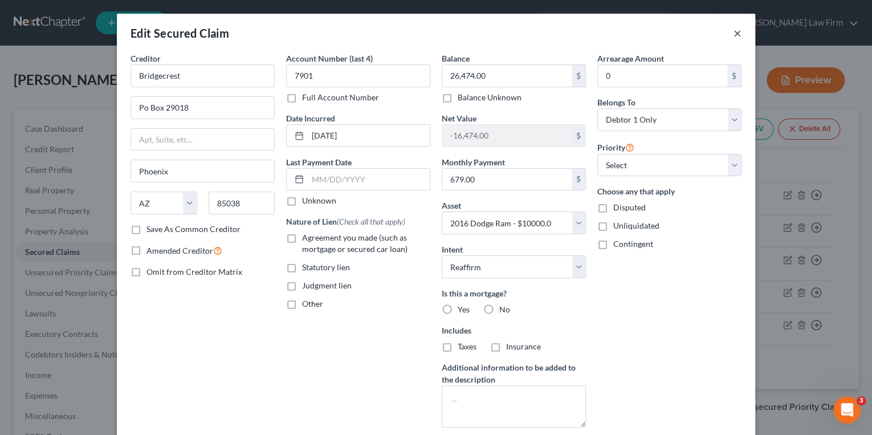
click at [733, 33] on button "×" at bounding box center [737, 33] width 8 height 14
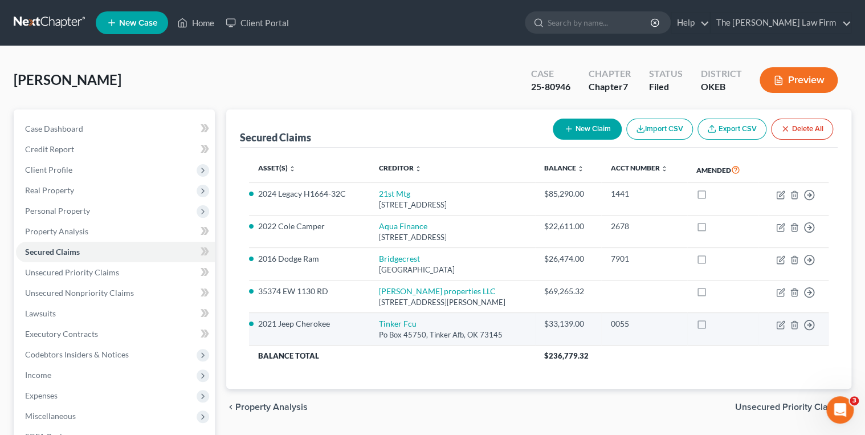
scroll to position [91, 0]
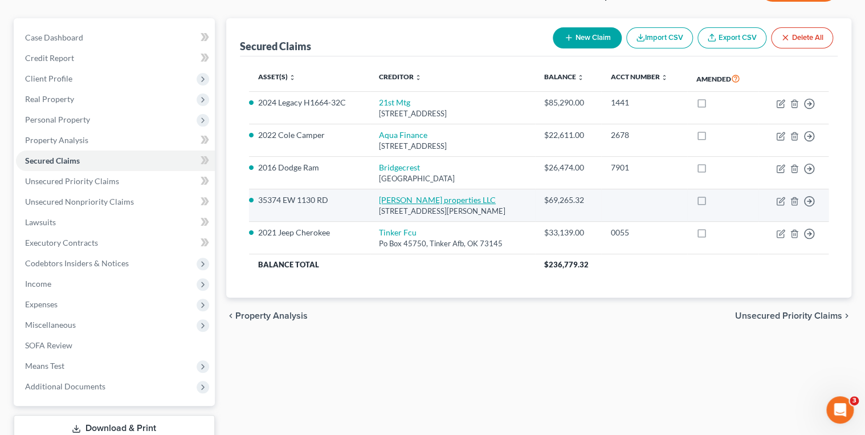
click at [427, 199] on link "[PERSON_NAME] properties LLC" at bounding box center [437, 200] width 117 height 10
select select "37"
select select "14"
select select "2"
select select "0"
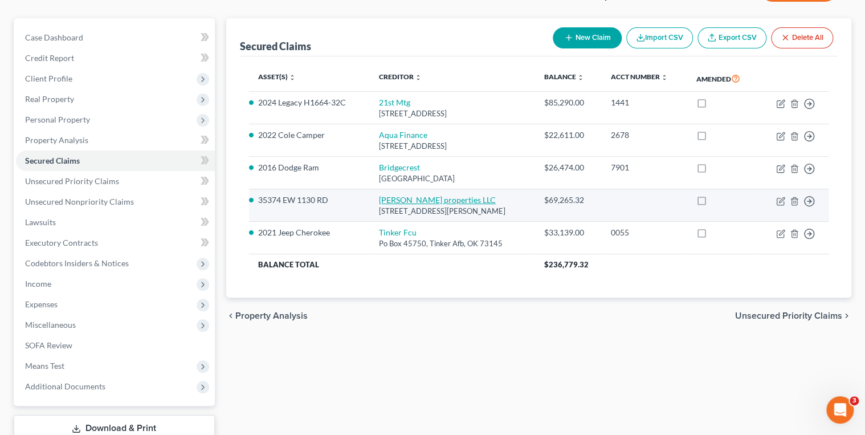
select select "0"
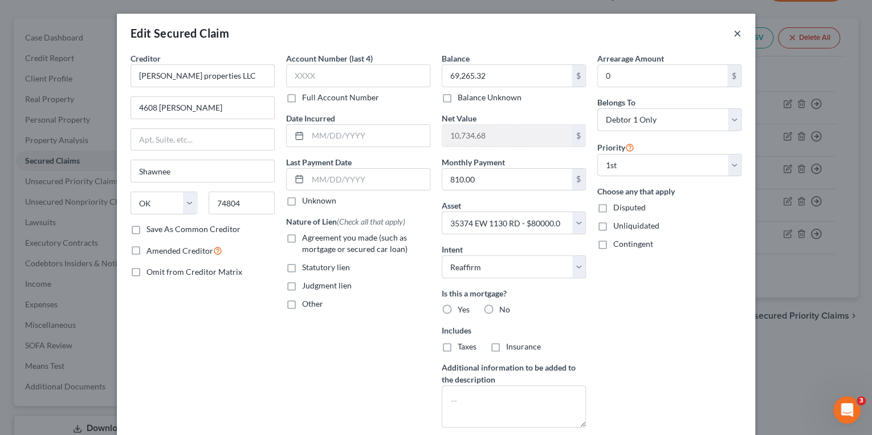
click at [733, 30] on button "×" at bounding box center [737, 33] width 8 height 14
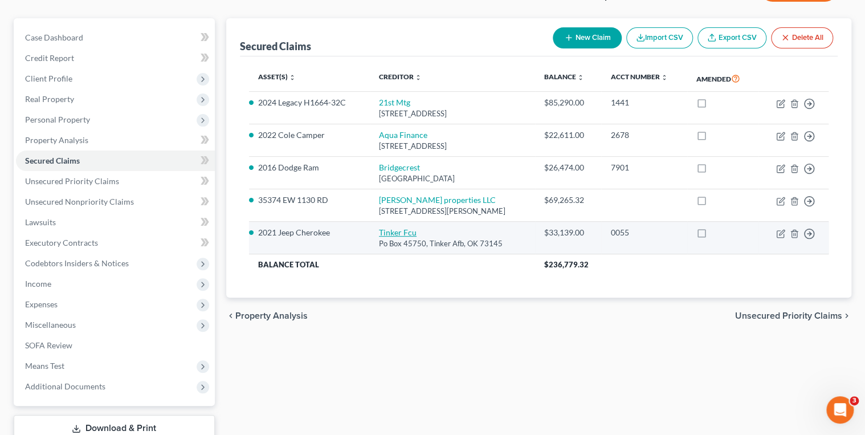
click at [403, 234] on link "Tinker Fcu" at bounding box center [398, 232] width 38 height 10
select select "37"
select select "2"
select select "0"
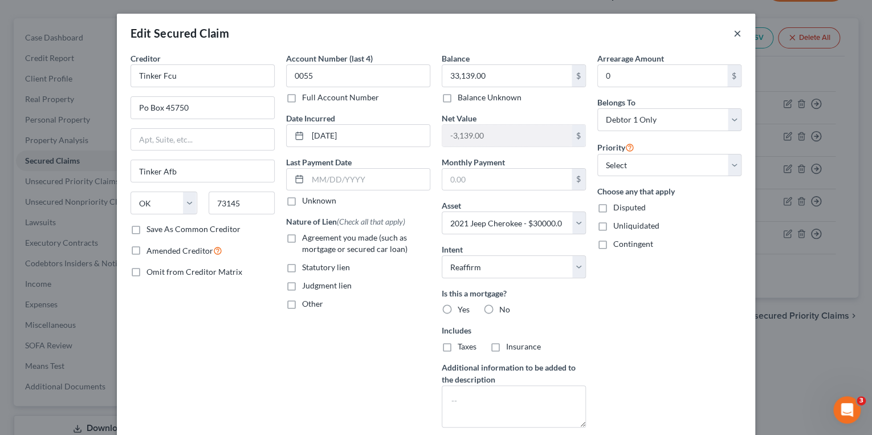
click at [733, 34] on button "×" at bounding box center [737, 33] width 8 height 14
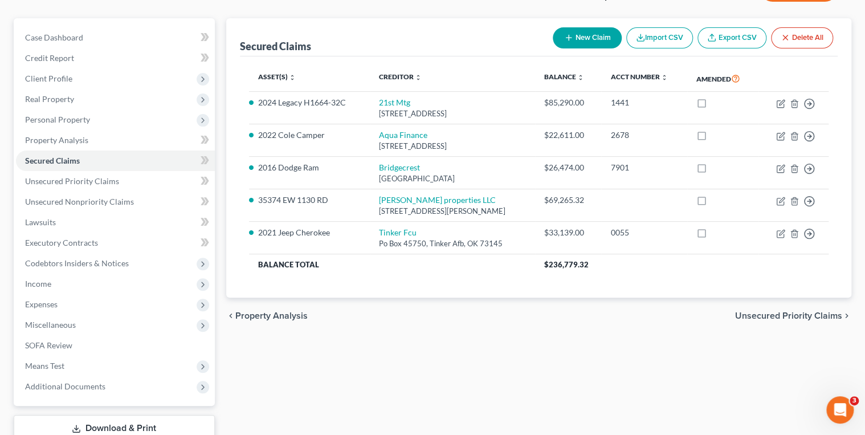
drag, startPoint x: 243, startPoint y: 96, endPoint x: 256, endPoint y: 80, distance: 20.6
click at [256, 80] on div "Asset(s) expand_more expand_less unfold_more Creditor expand_more expand_less u…" at bounding box center [539, 177] width 598 height 242
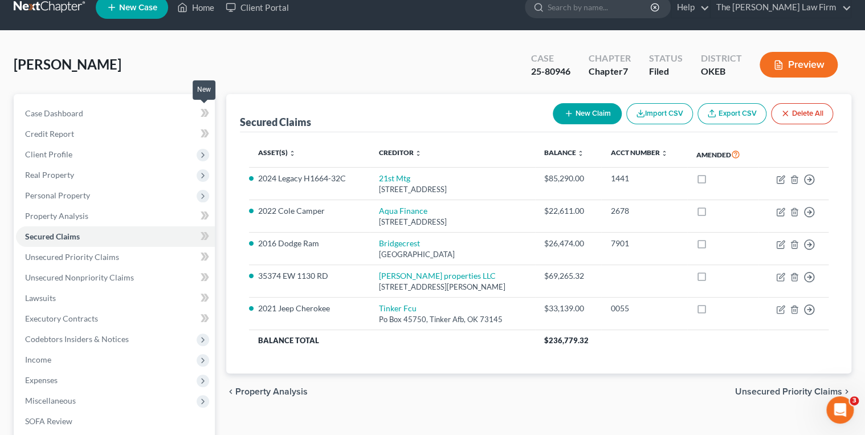
scroll to position [0, 0]
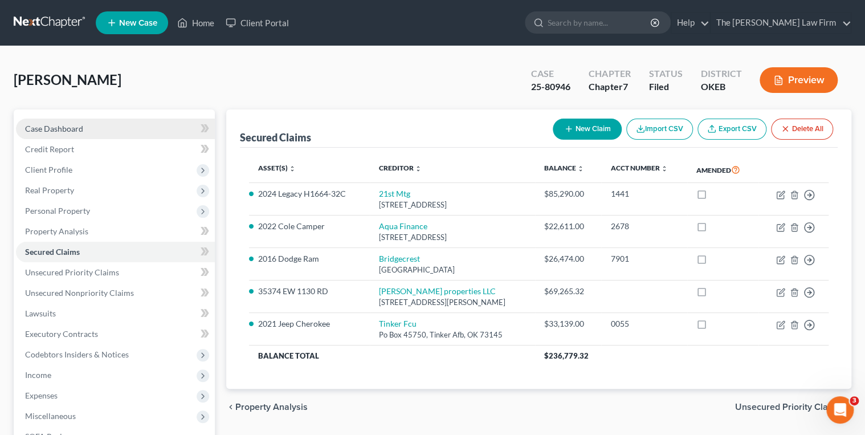
click at [103, 126] on link "Case Dashboard" at bounding box center [115, 129] width 199 height 21
select select "3"
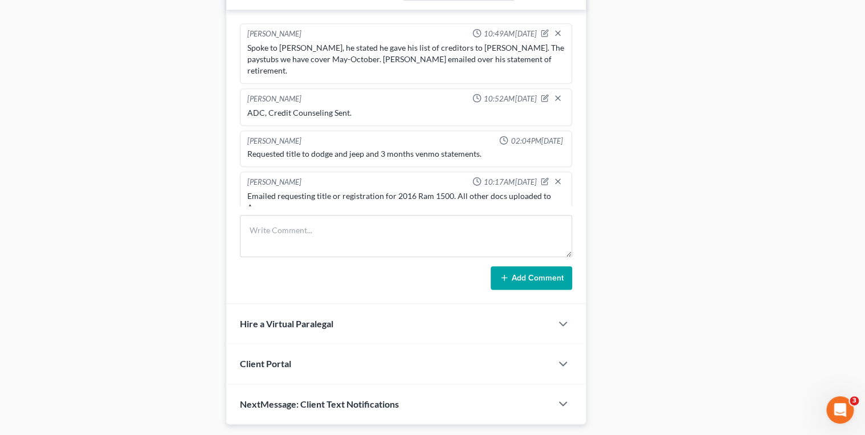
scroll to position [571, 0]
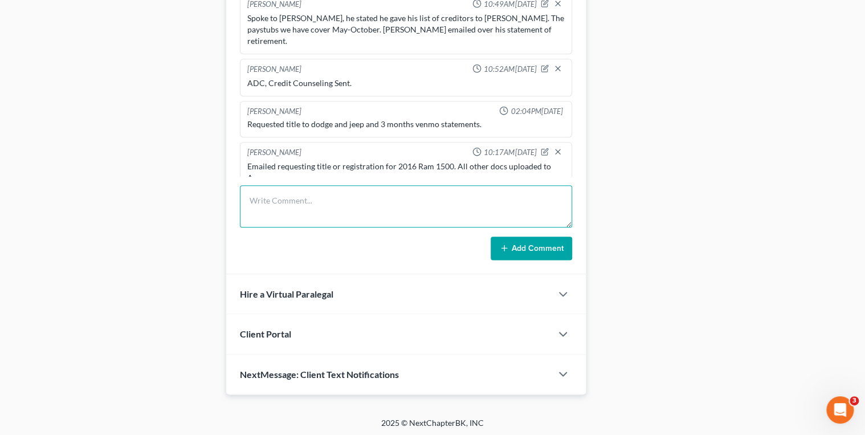
click at [292, 198] on textarea at bounding box center [406, 206] width 333 height 42
type textarea "E"
type textarea "Emailed reaff inquiry email"
click at [518, 251] on button "Add Comment" at bounding box center [531, 248] width 81 height 24
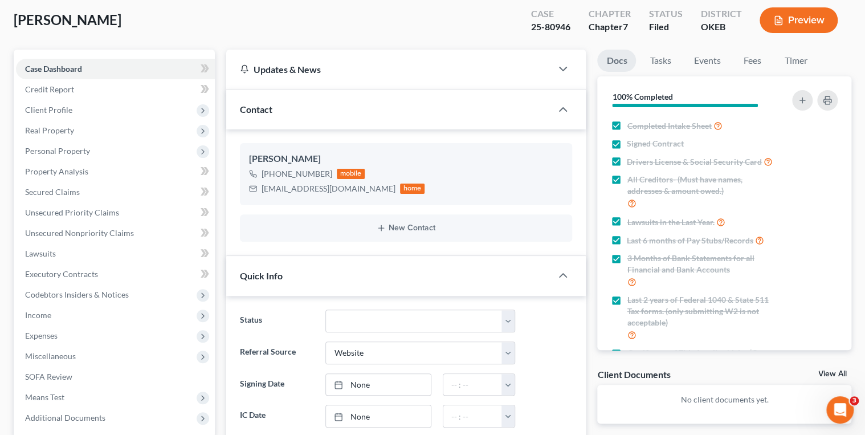
scroll to position [0, 0]
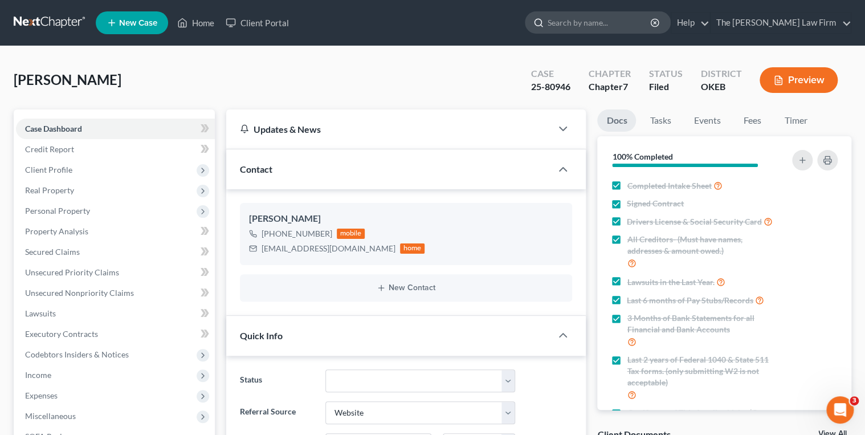
click at [645, 23] on input "search" at bounding box center [600, 22] width 104 height 21
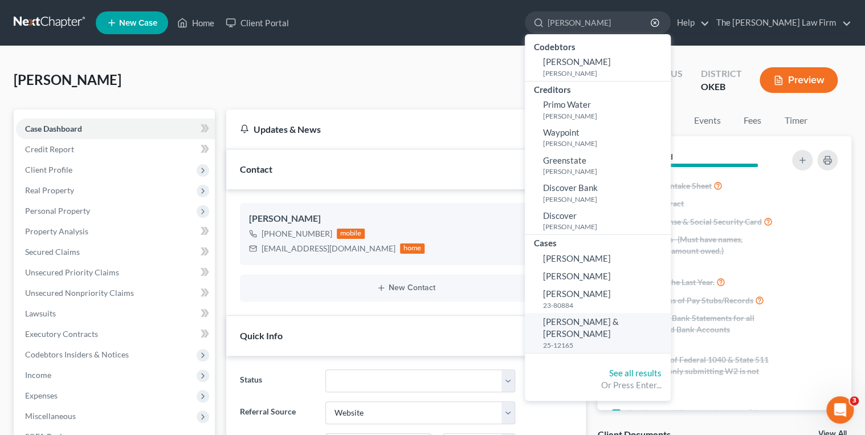
type input "[PERSON_NAME]"
click at [619, 321] on span "[PERSON_NAME] & [PERSON_NAME]" at bounding box center [581, 327] width 76 height 22
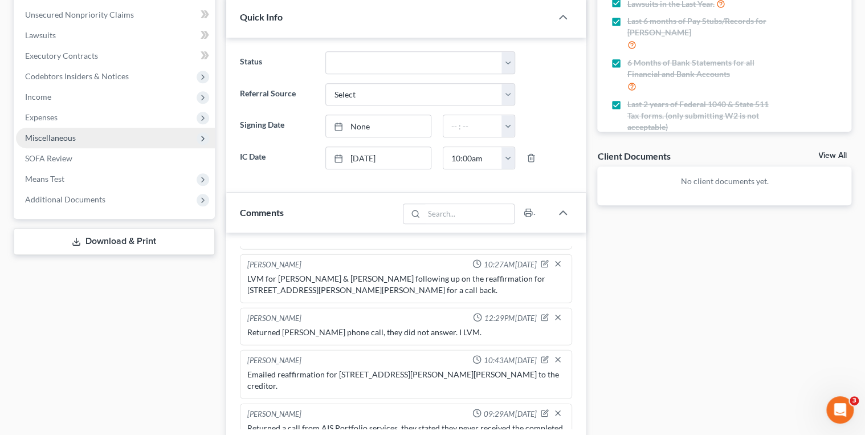
scroll to position [258, 0]
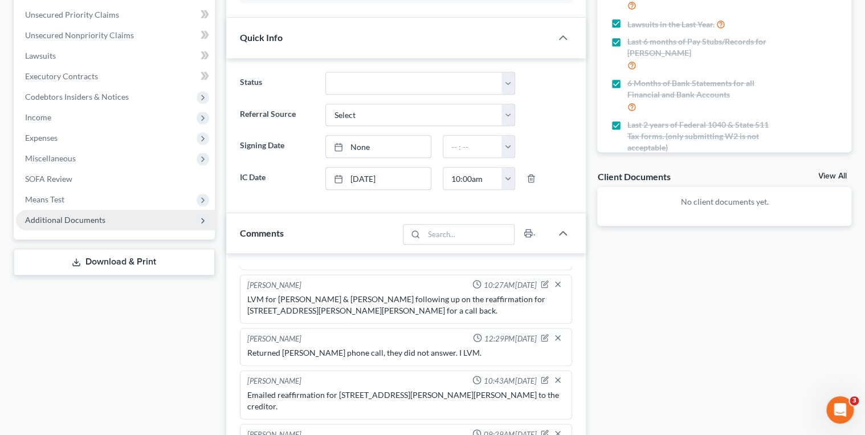
click at [80, 223] on span "Additional Documents" at bounding box center [65, 220] width 80 height 10
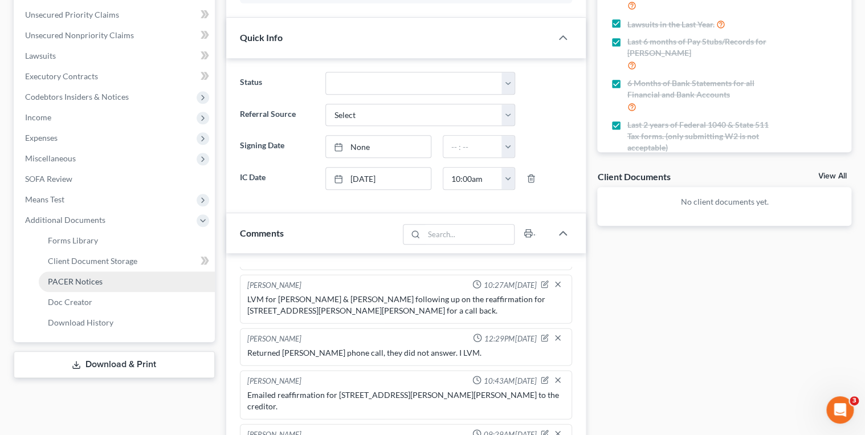
click at [81, 283] on span "PACER Notices" at bounding box center [75, 281] width 55 height 10
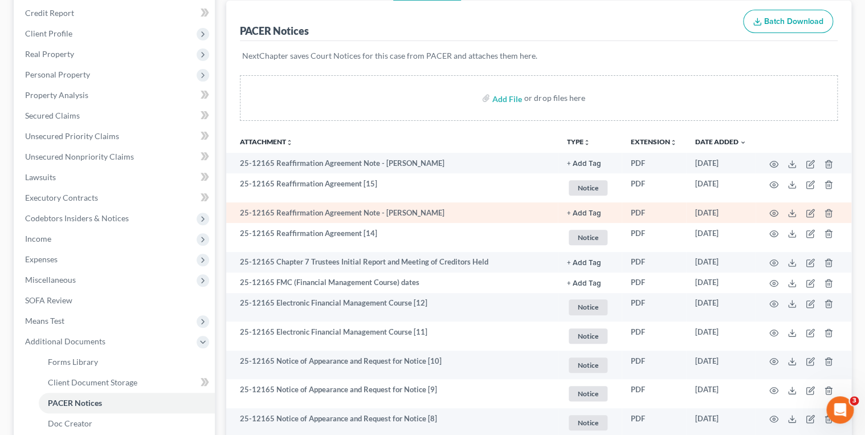
scroll to position [137, 0]
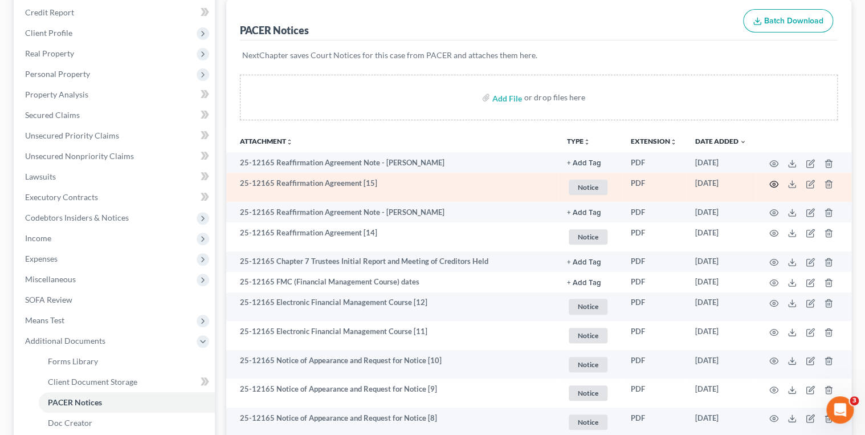
click at [771, 184] on icon "button" at bounding box center [773, 183] width 9 height 9
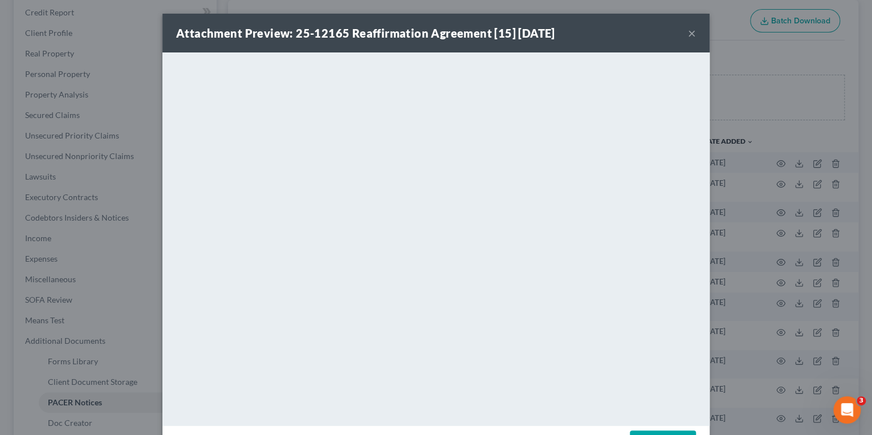
click at [690, 32] on button "×" at bounding box center [692, 33] width 8 height 14
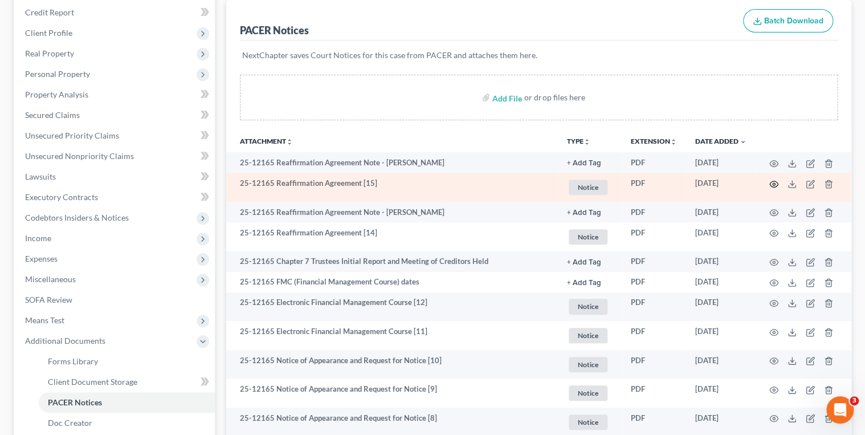
click at [773, 183] on circle "button" at bounding box center [774, 184] width 2 height 2
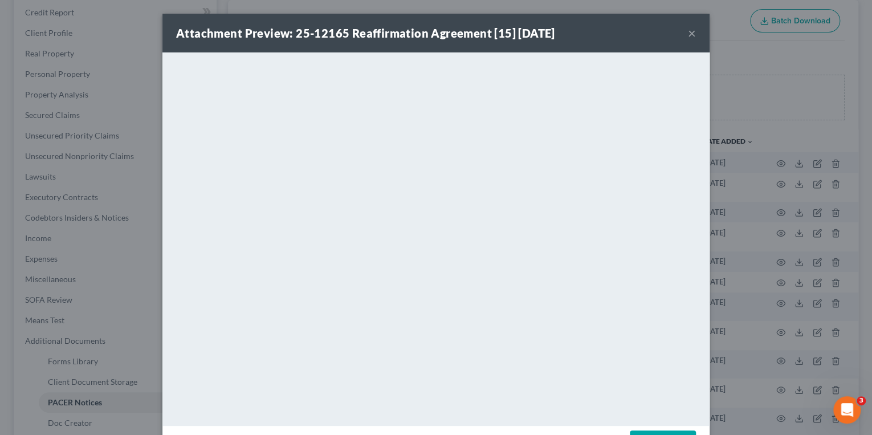
click at [691, 34] on button "×" at bounding box center [692, 33] width 8 height 14
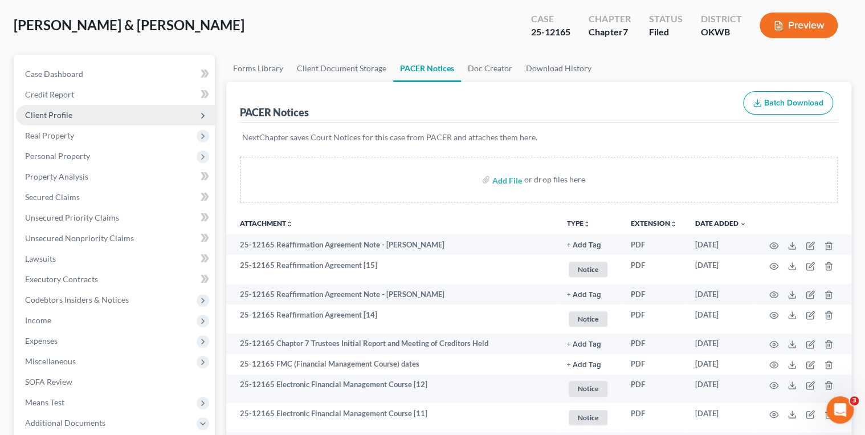
scroll to position [46, 0]
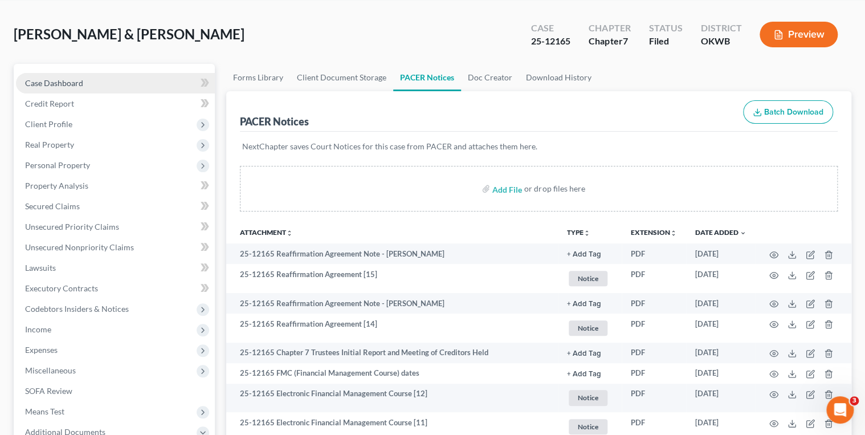
click at [92, 75] on link "Case Dashboard" at bounding box center [115, 83] width 199 height 21
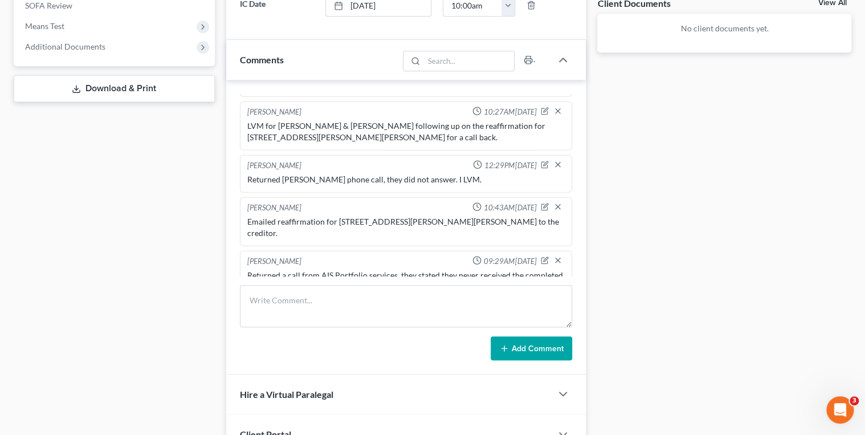
scroll to position [394, 0]
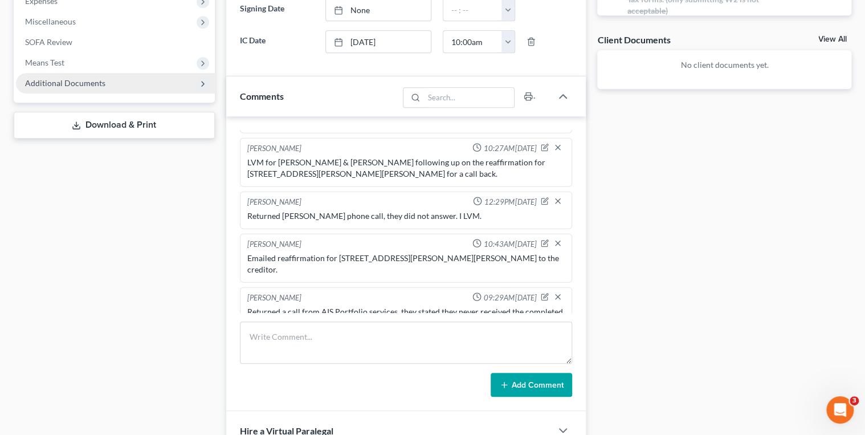
click at [81, 80] on span "Additional Documents" at bounding box center [65, 83] width 80 height 10
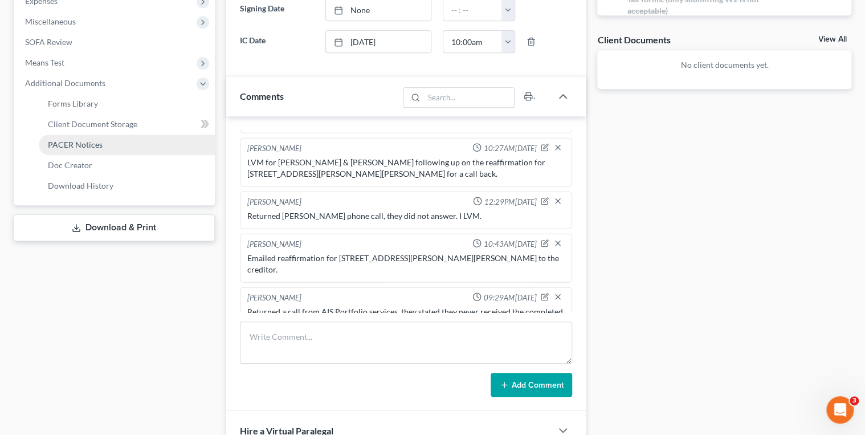
click at [87, 141] on span "PACER Notices" at bounding box center [75, 145] width 55 height 10
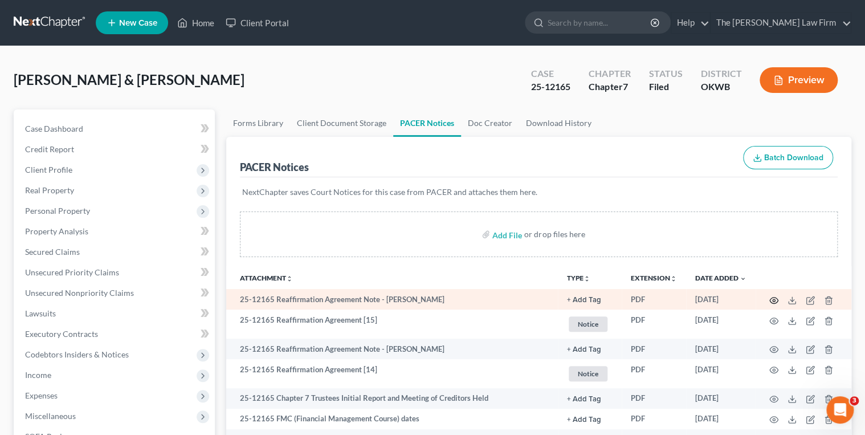
click at [771, 300] on icon "button" at bounding box center [773, 300] width 9 height 9
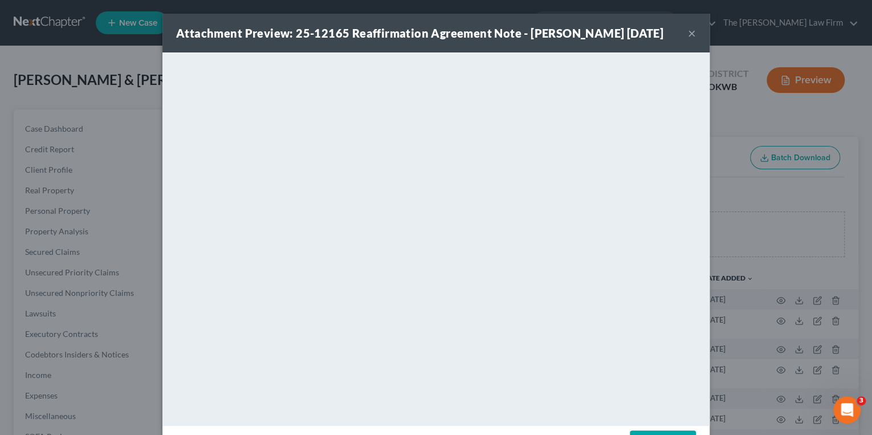
click at [688, 31] on button "×" at bounding box center [692, 33] width 8 height 14
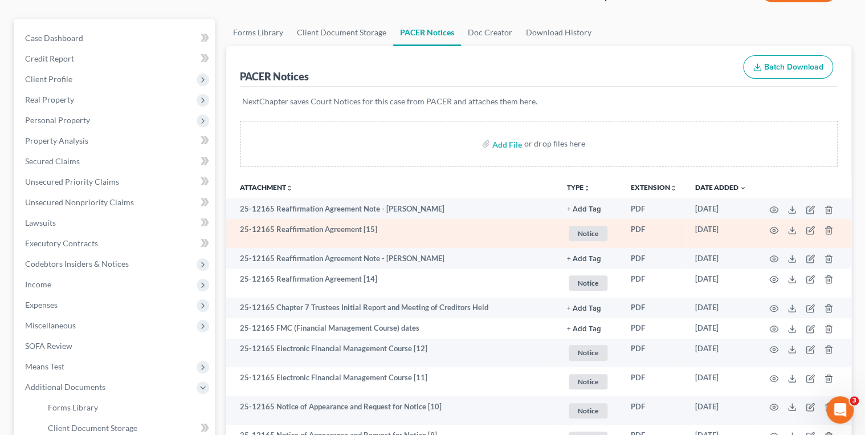
scroll to position [91, 0]
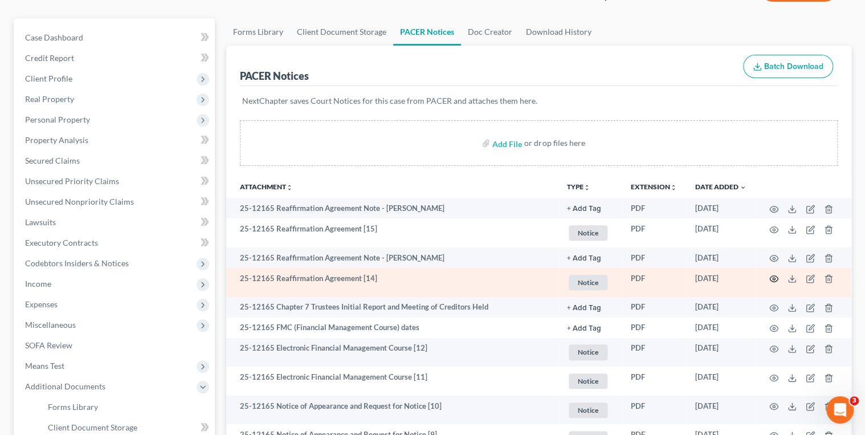
click at [775, 279] on circle "button" at bounding box center [774, 278] width 2 height 2
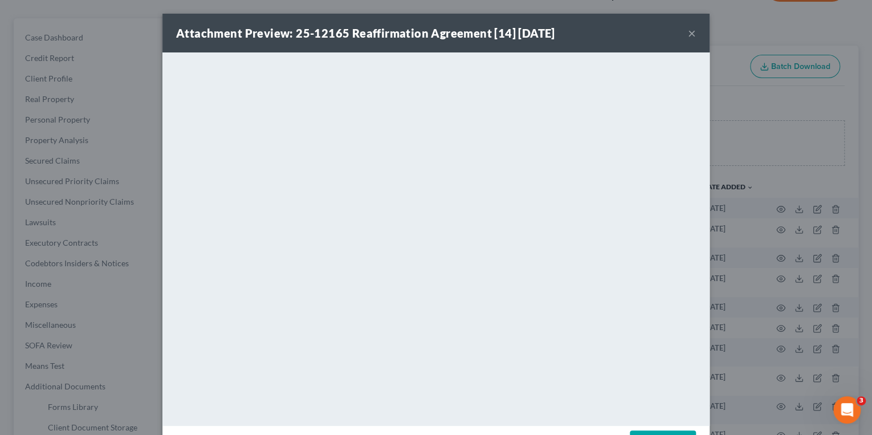
click at [688, 36] on button "×" at bounding box center [692, 33] width 8 height 14
